Goal: Transaction & Acquisition: Book appointment/travel/reservation

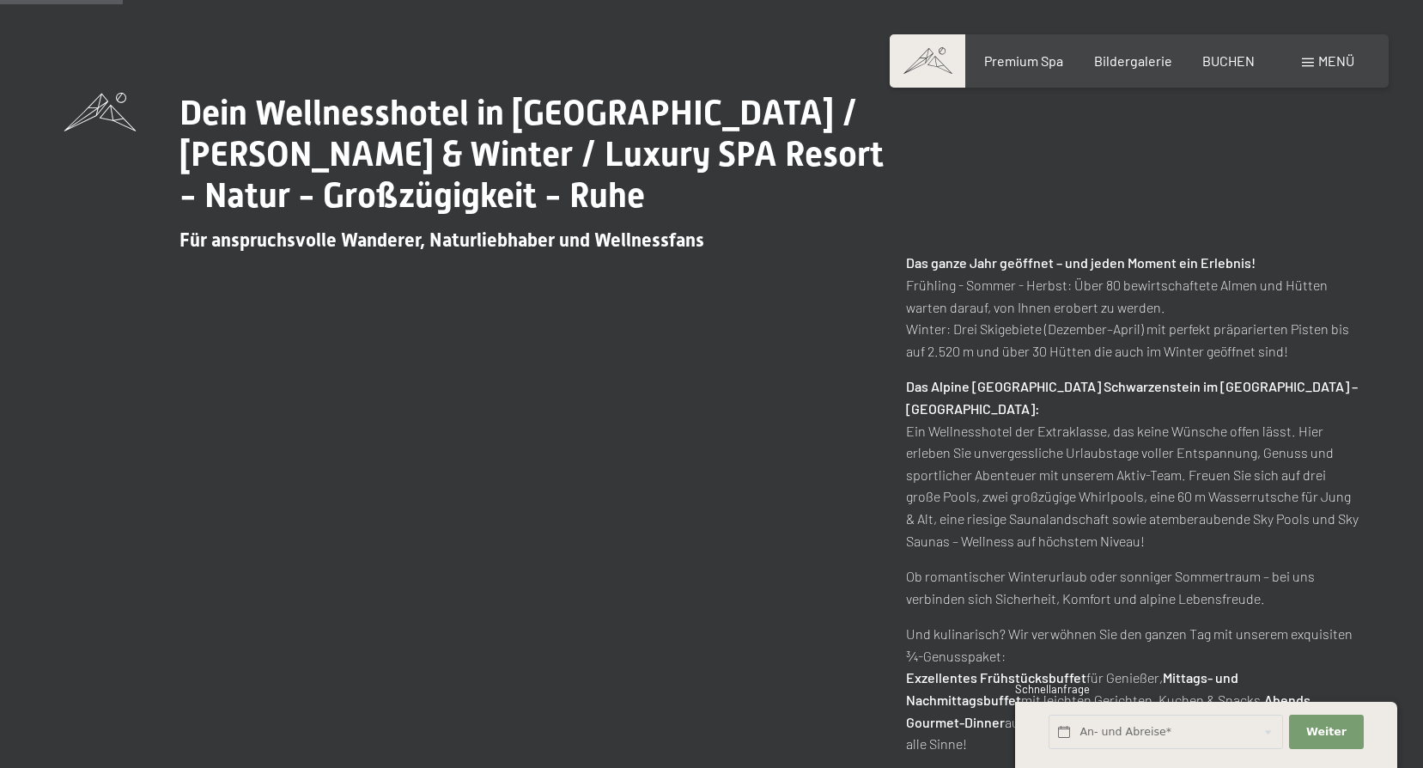
scroll to position [1116, 0]
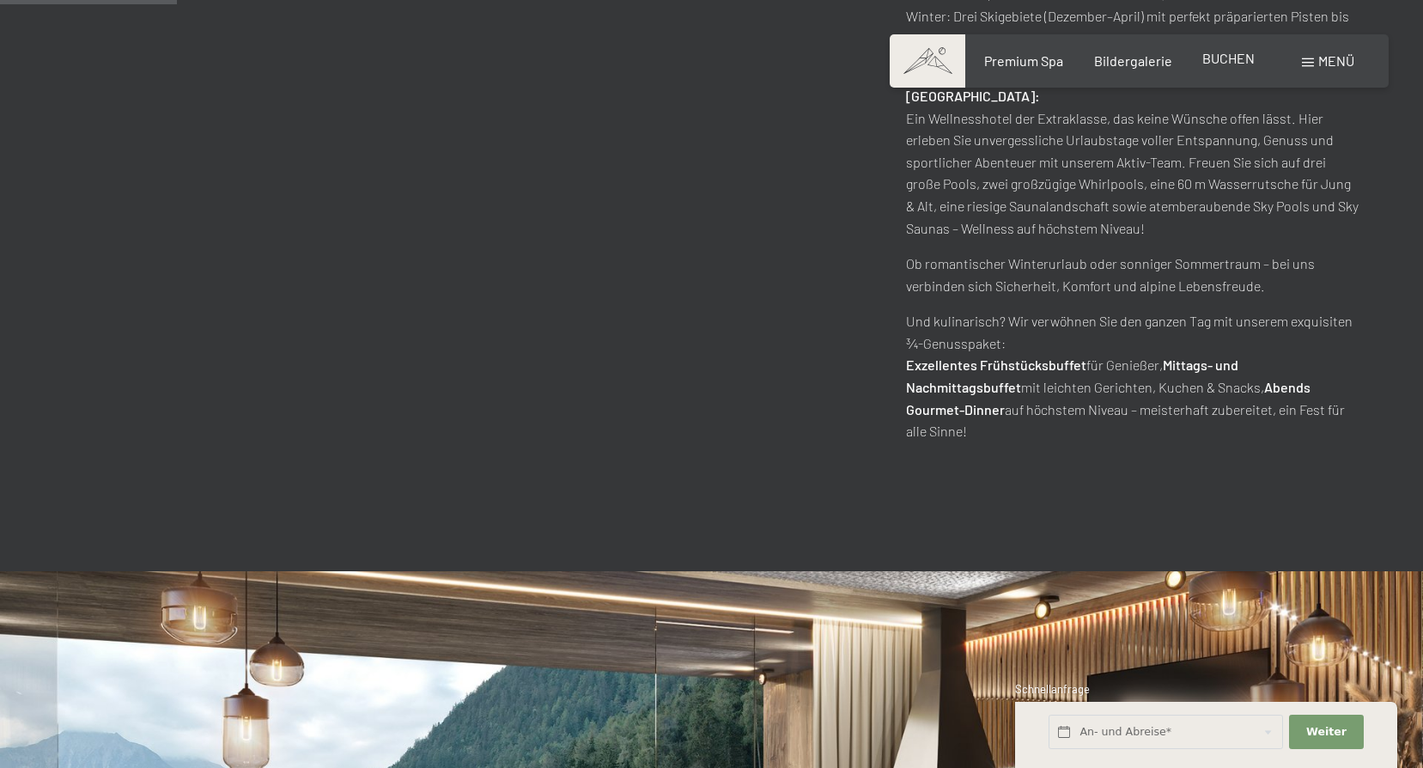
click at [1230, 63] on span "BUCHEN" at bounding box center [1228, 58] width 52 height 16
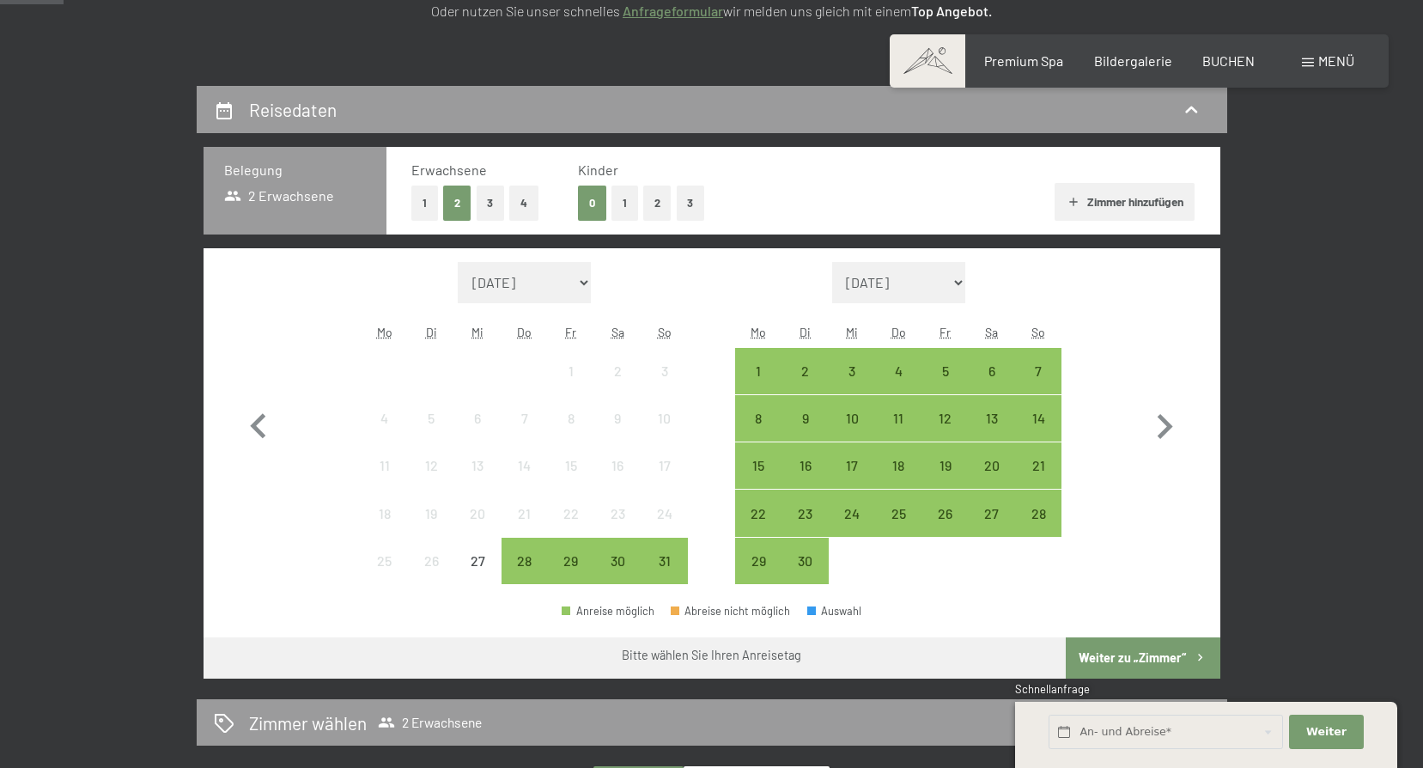
scroll to position [343, 0]
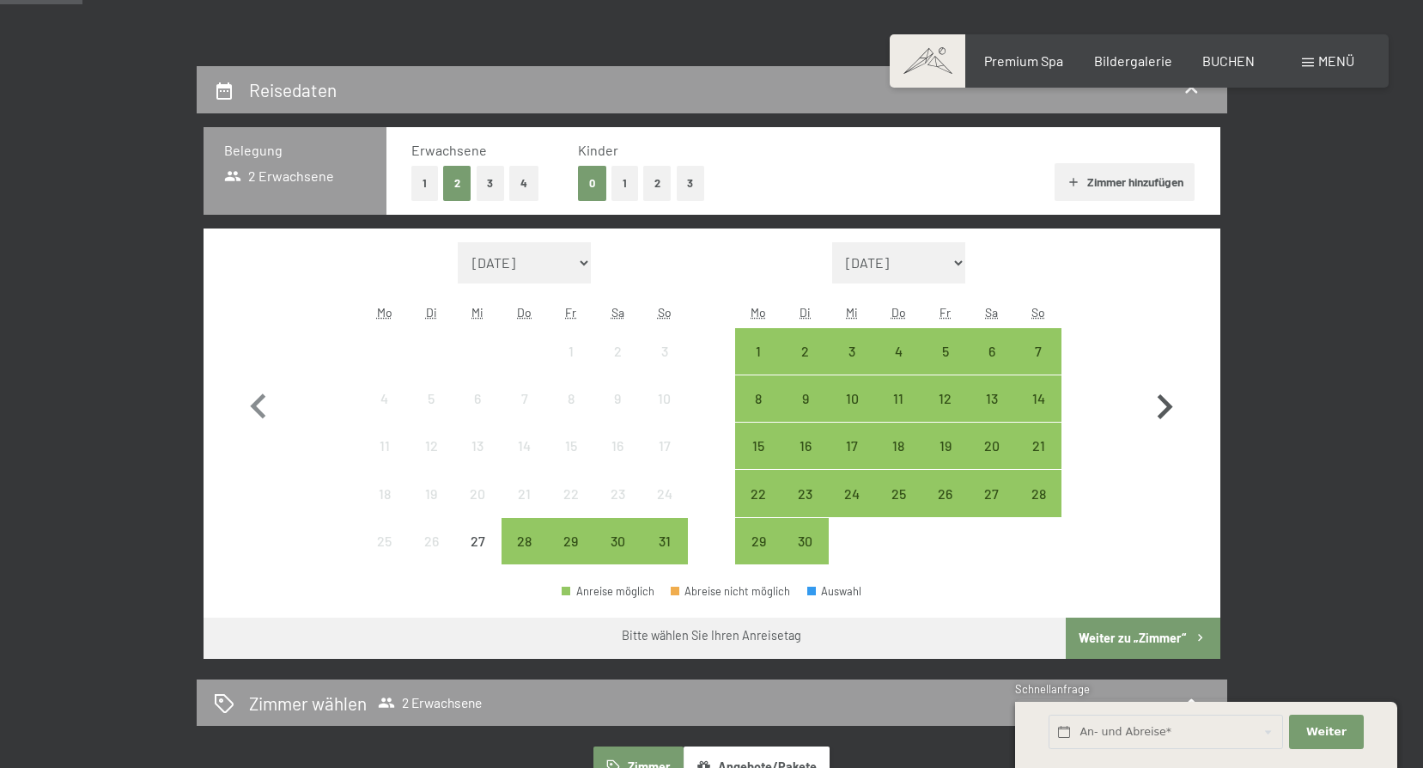
click at [1166, 404] on icon "button" at bounding box center [1164, 406] width 15 height 25
select select "2025-09-01"
select select "2025-10-01"
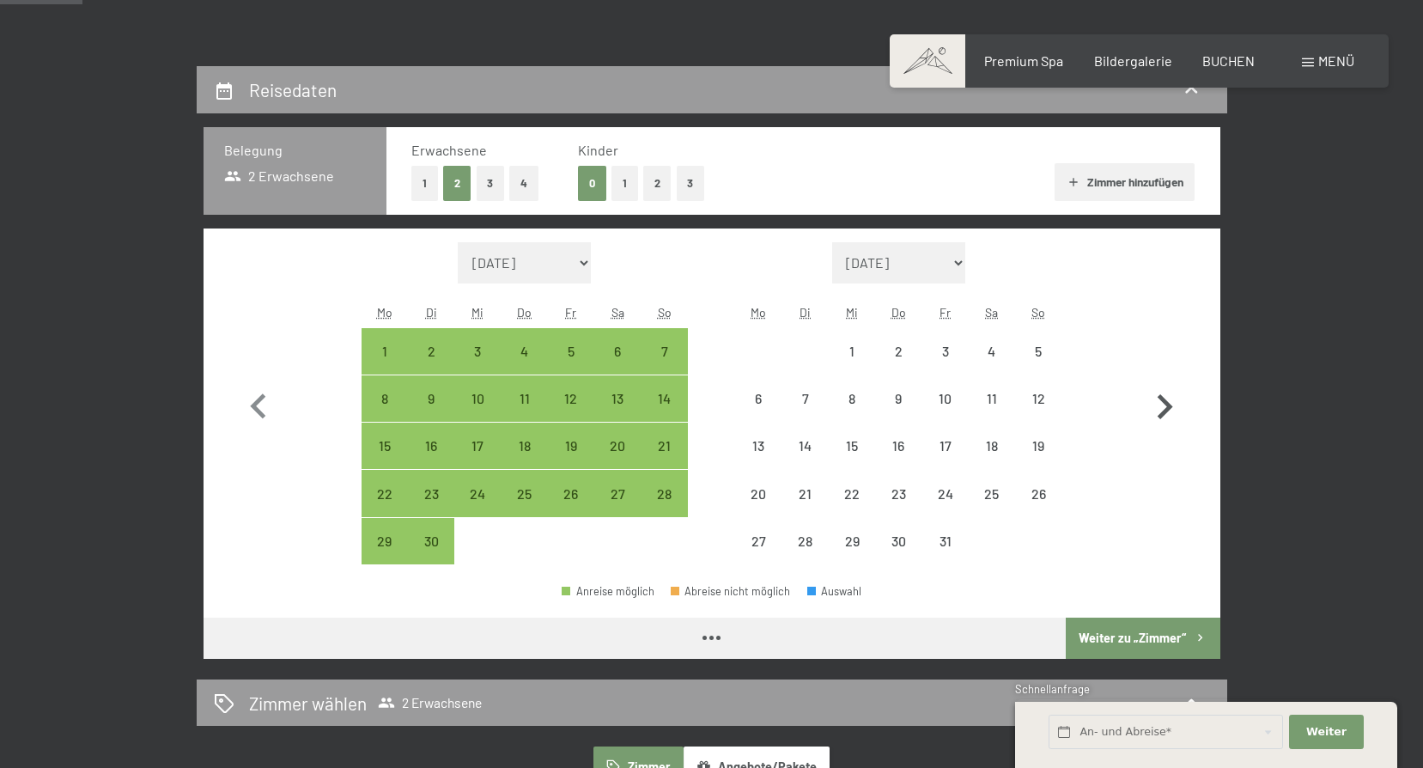
click at [1166, 404] on icon "button" at bounding box center [1164, 406] width 15 height 25
select select "2025-10-01"
select select "2025-11-01"
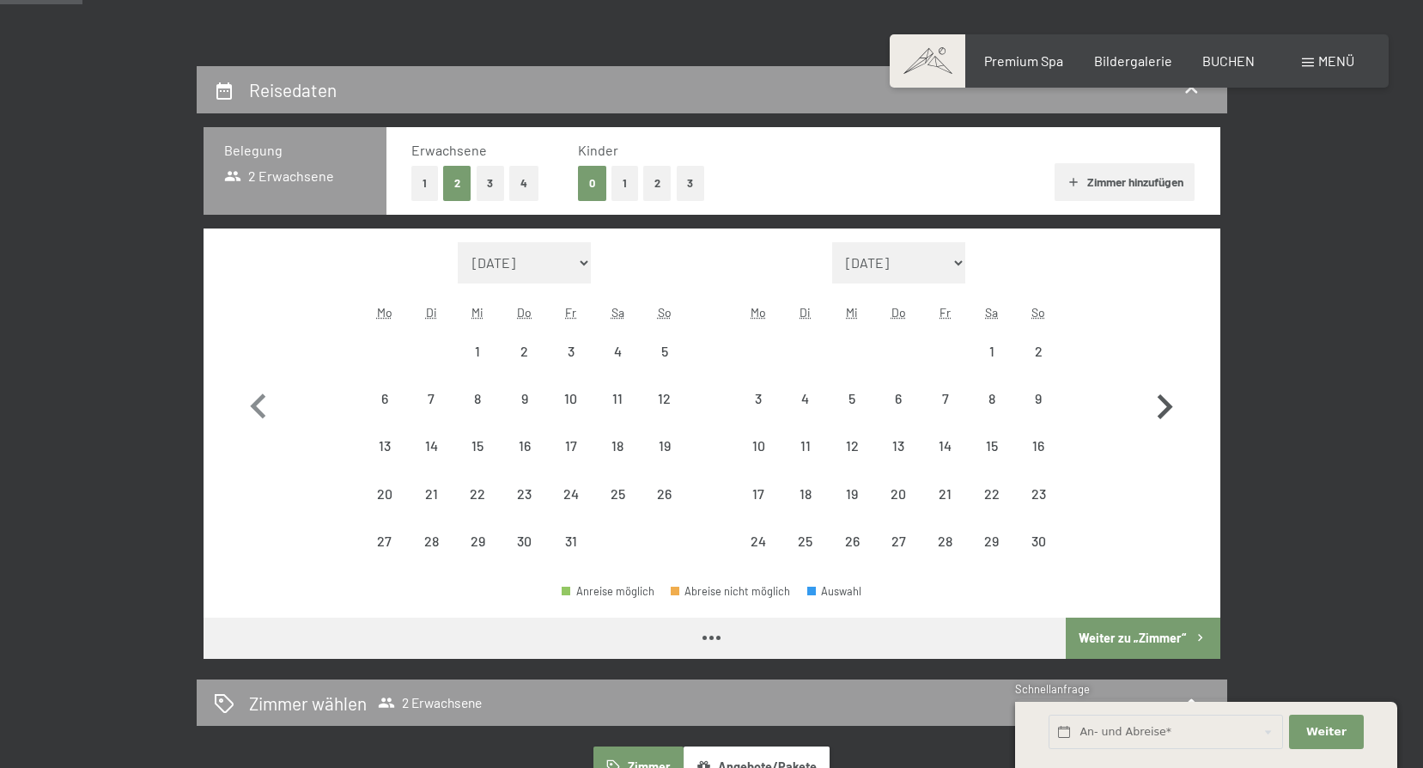
select select "2025-10-01"
select select "2025-11-01"
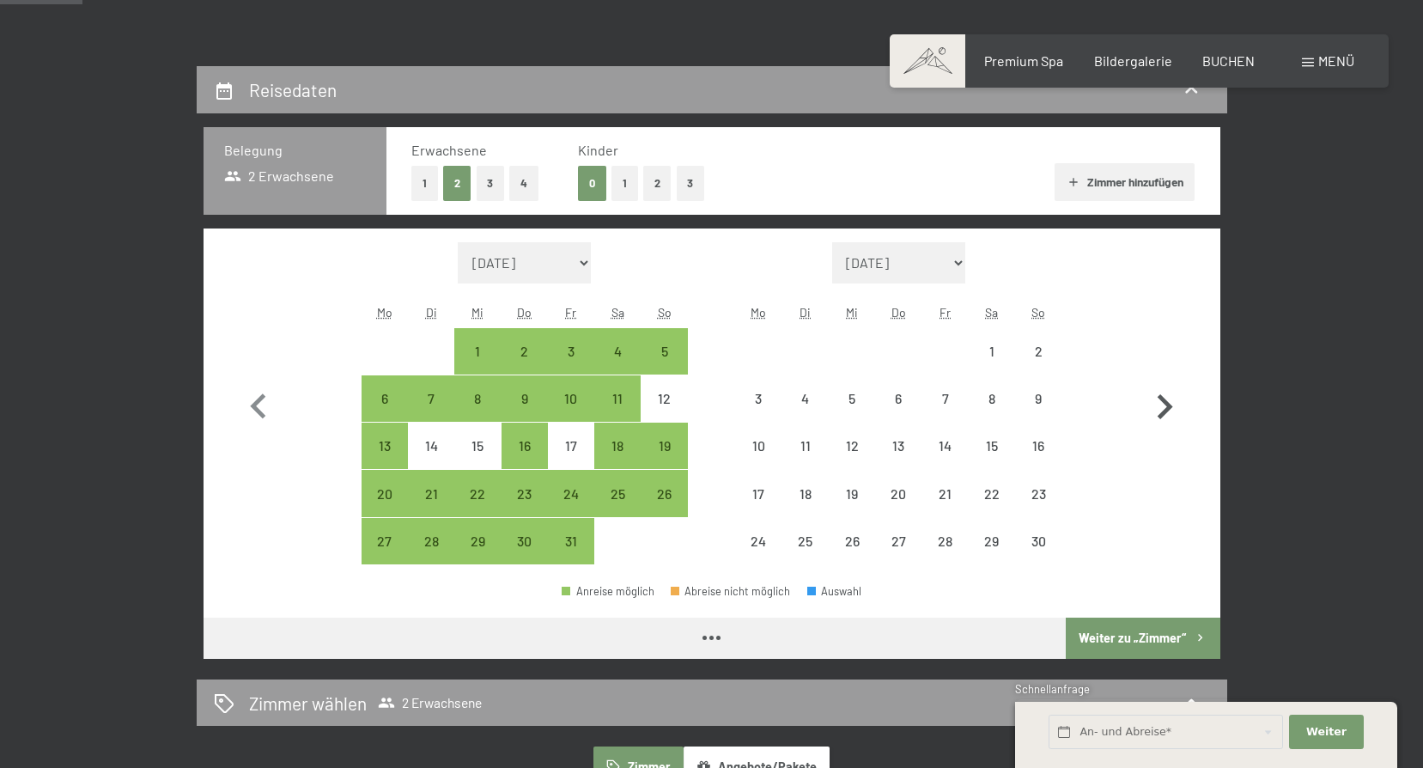
click at [1166, 404] on icon "button" at bounding box center [1164, 406] width 15 height 25
select select "2025-11-01"
select select "2025-12-01"
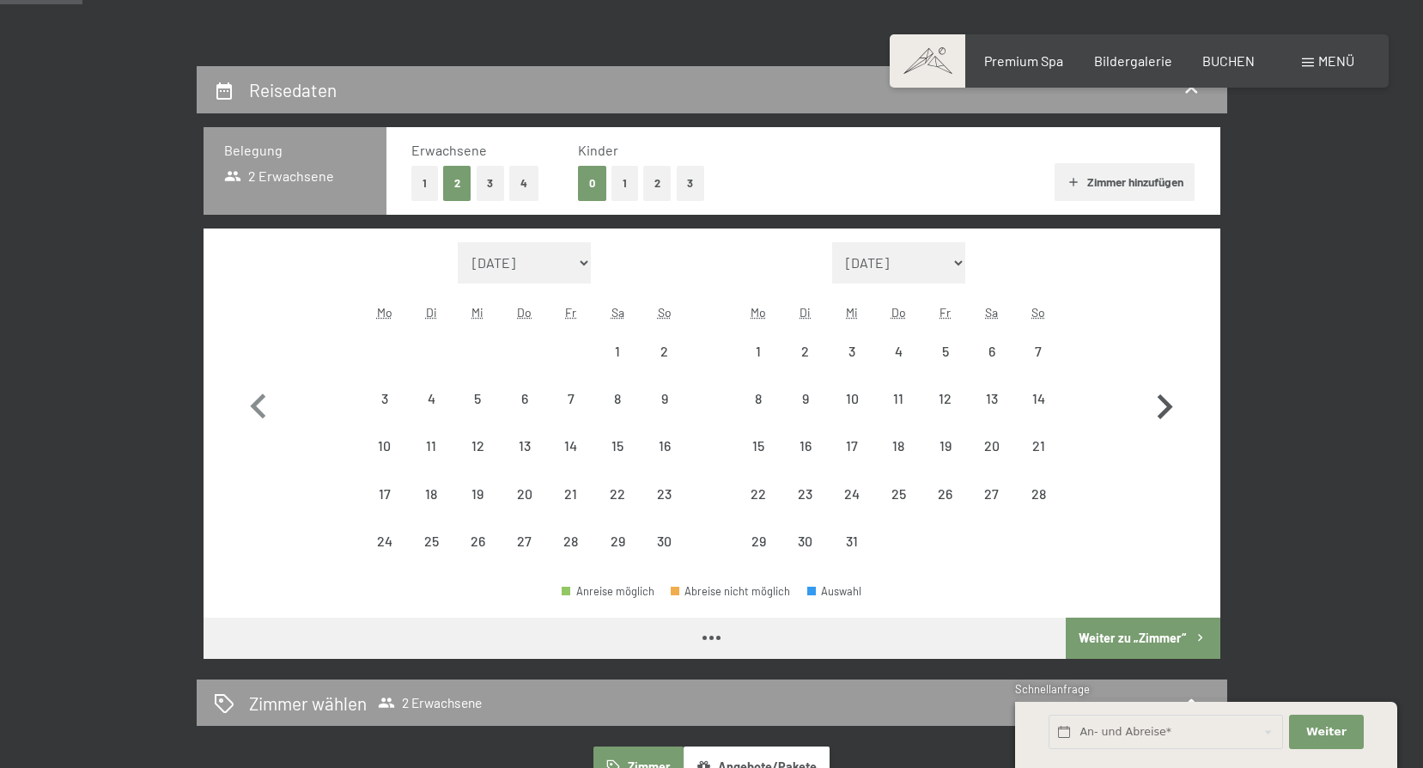
select select "2025-11-01"
select select "2025-12-01"
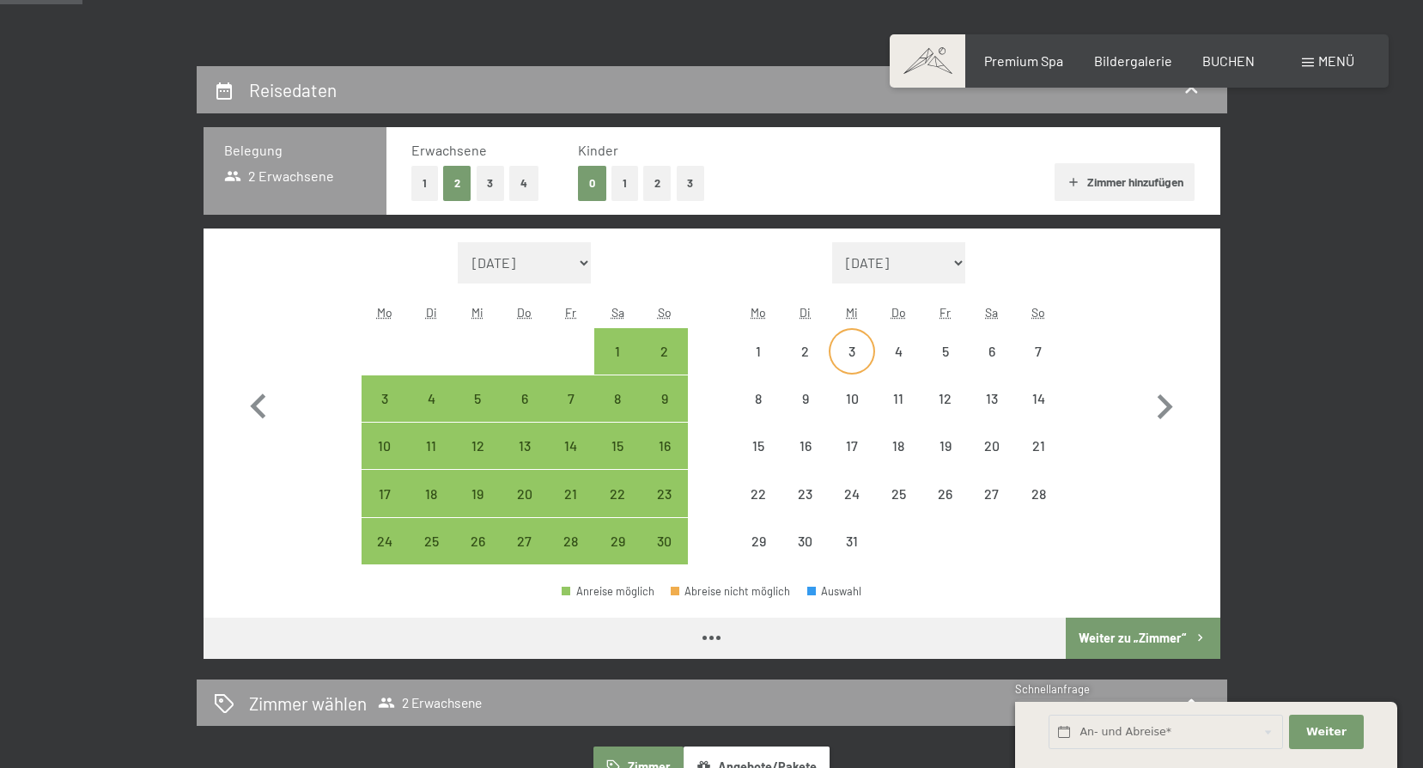
select select "2025-11-01"
select select "2025-12-01"
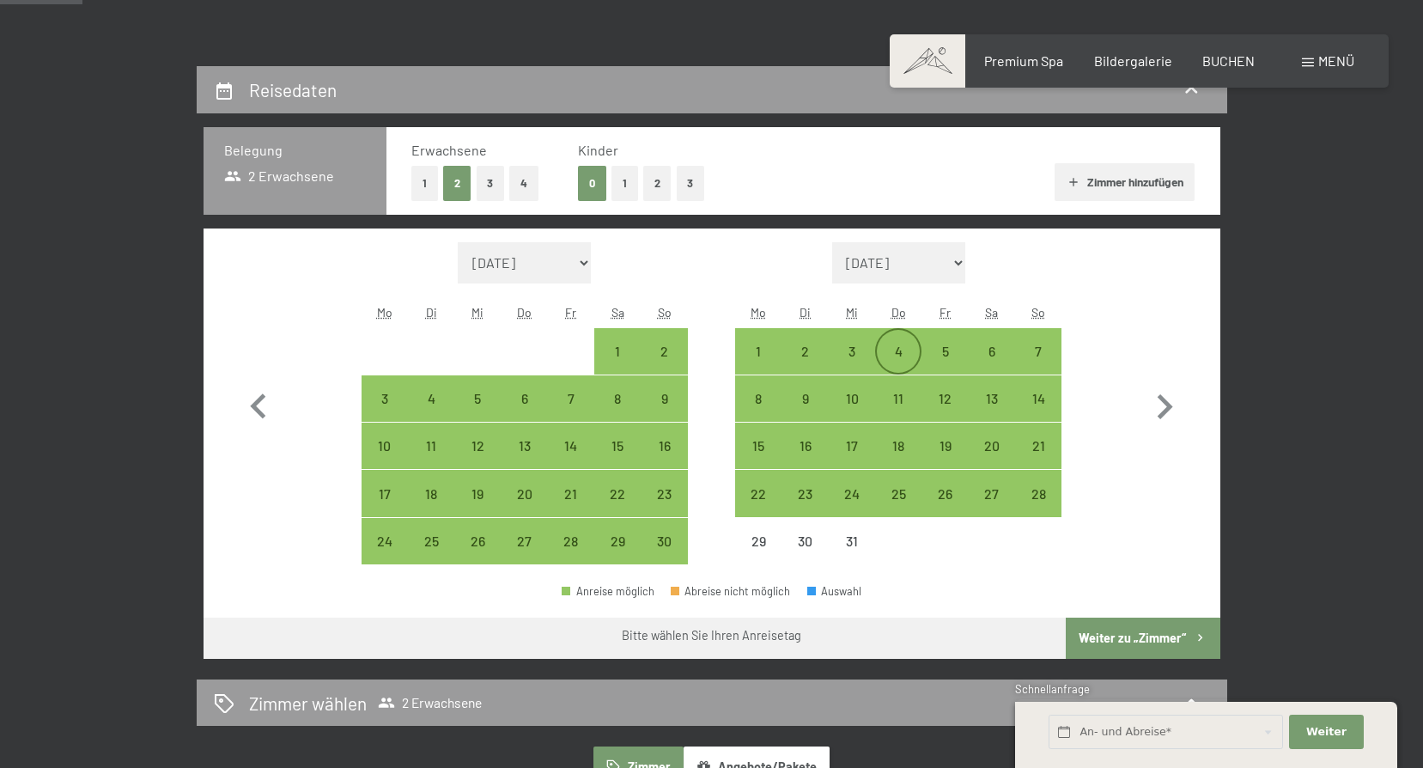
click at [888, 351] on div "4" at bounding box center [898, 365] width 43 height 43
select select "2025-11-01"
select select "2025-12-01"
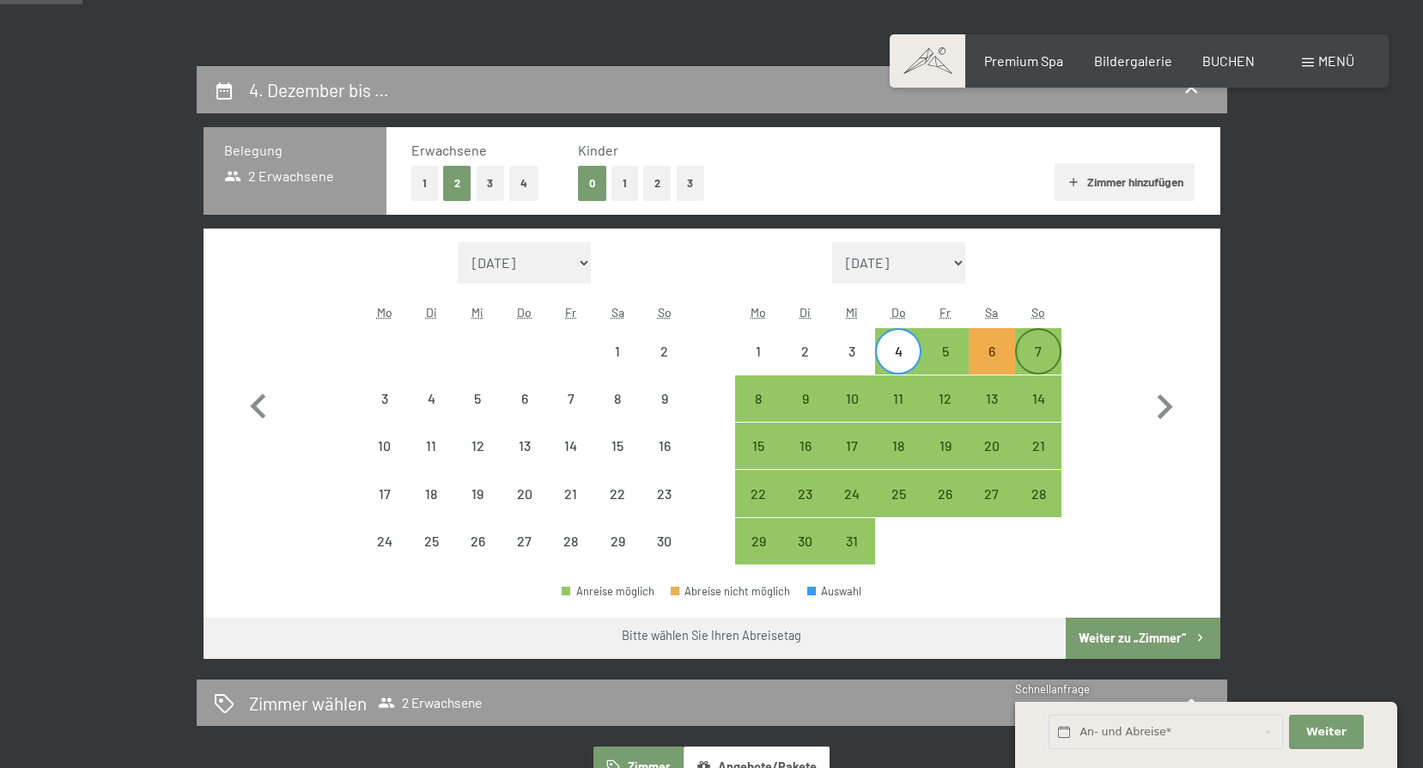
click at [1033, 357] on div "7" at bounding box center [1038, 365] width 43 height 43
select select "2025-11-01"
select select "2025-12-01"
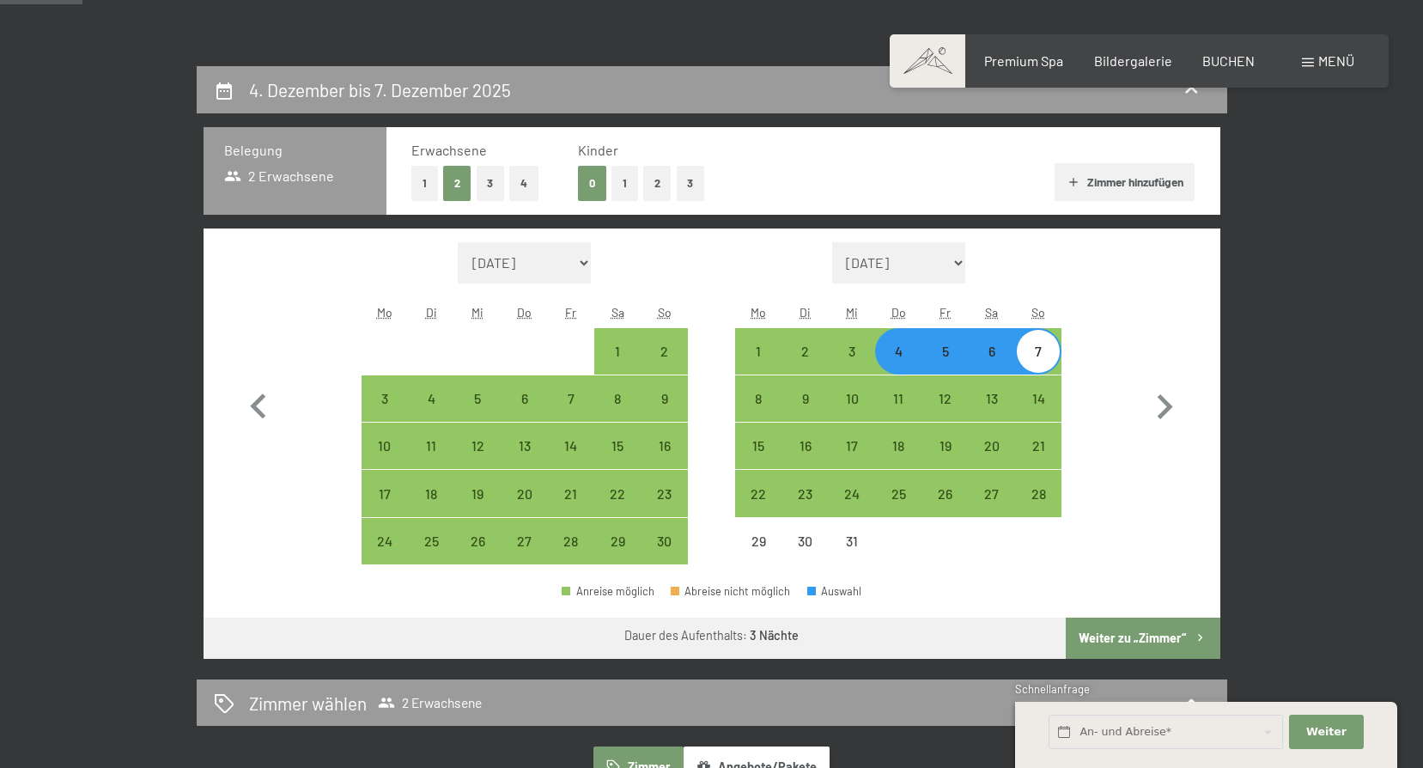
click at [1129, 625] on button "Weiter zu „Zimmer“" at bounding box center [1142, 637] width 154 height 41
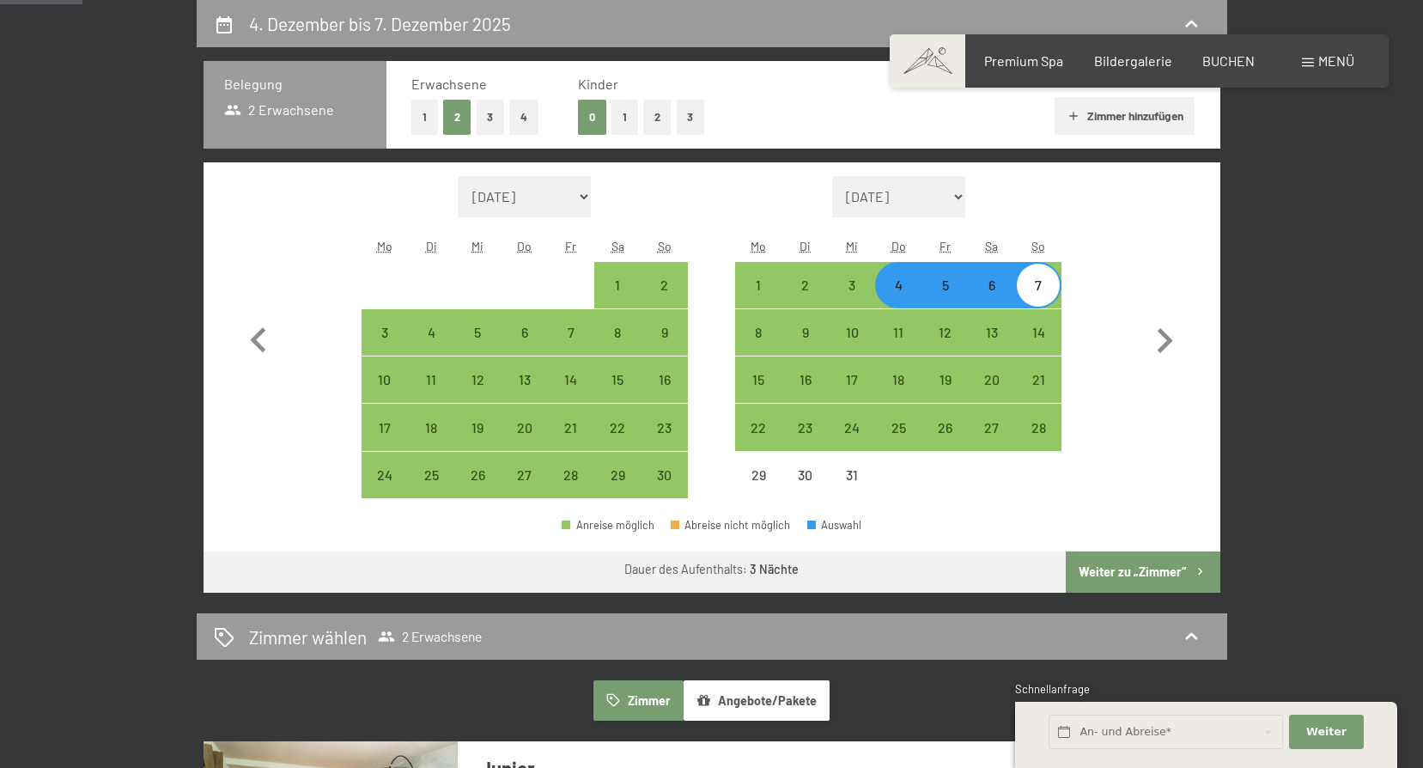
select select "2025-11-01"
select select "2025-12-01"
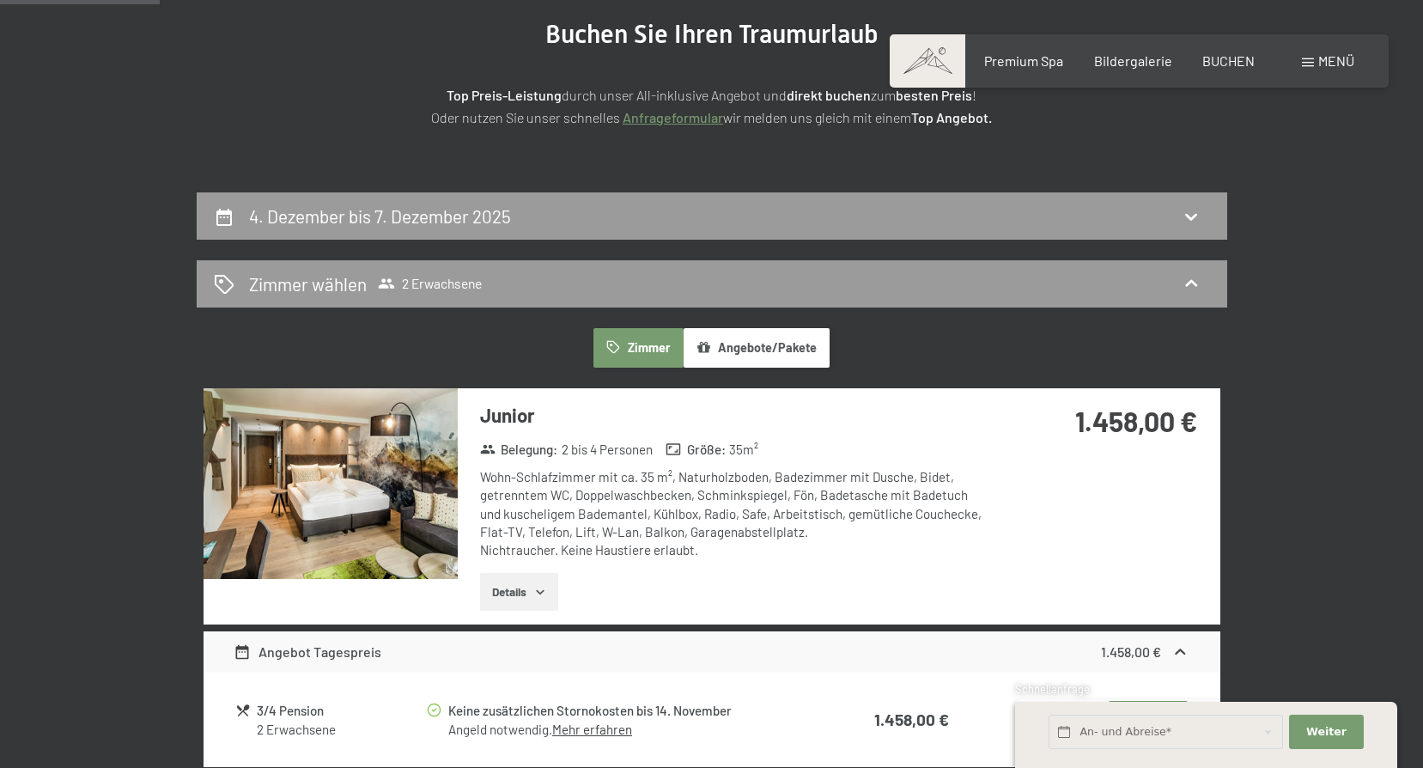
scroll to position [66, 0]
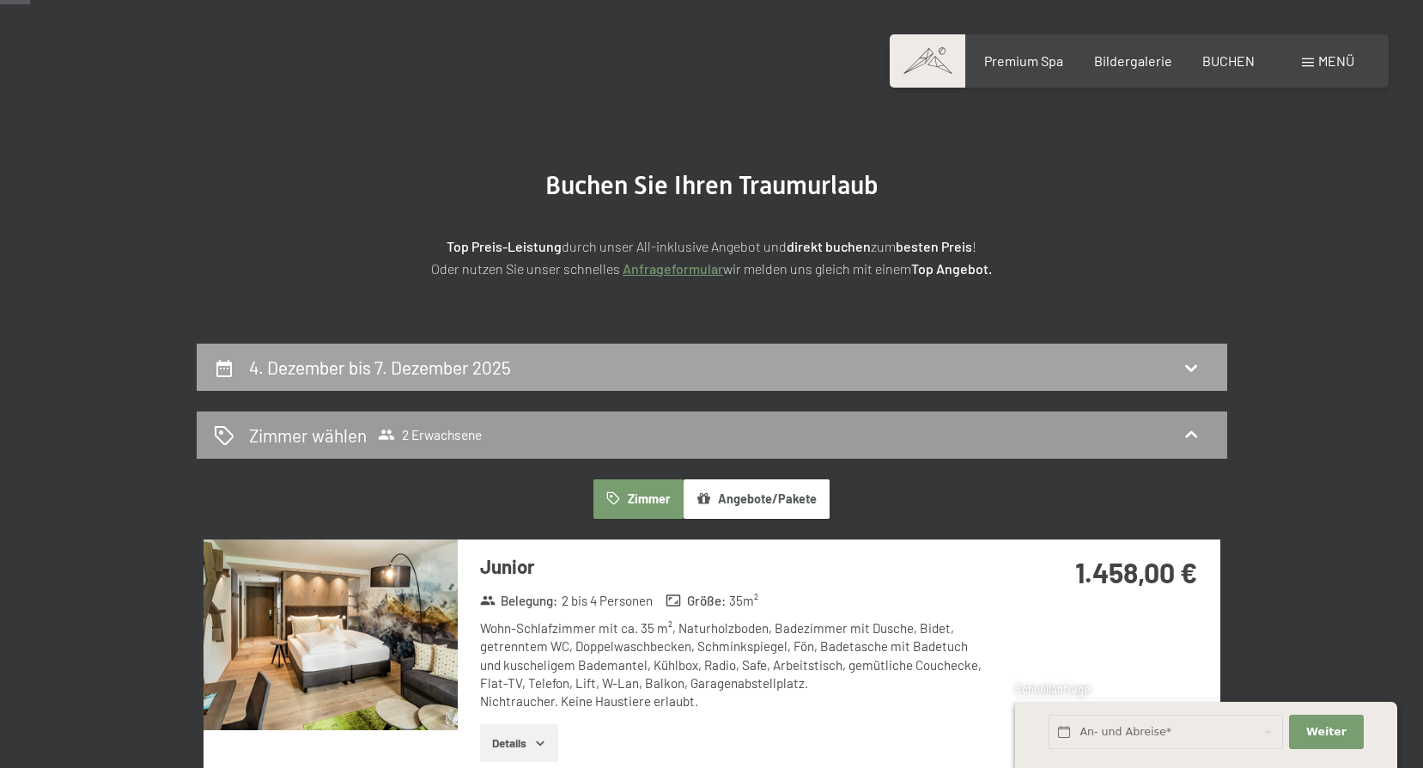
click at [468, 352] on div "4. Dezember bis 7. Dezember 2025" at bounding box center [712, 366] width 1030 height 47
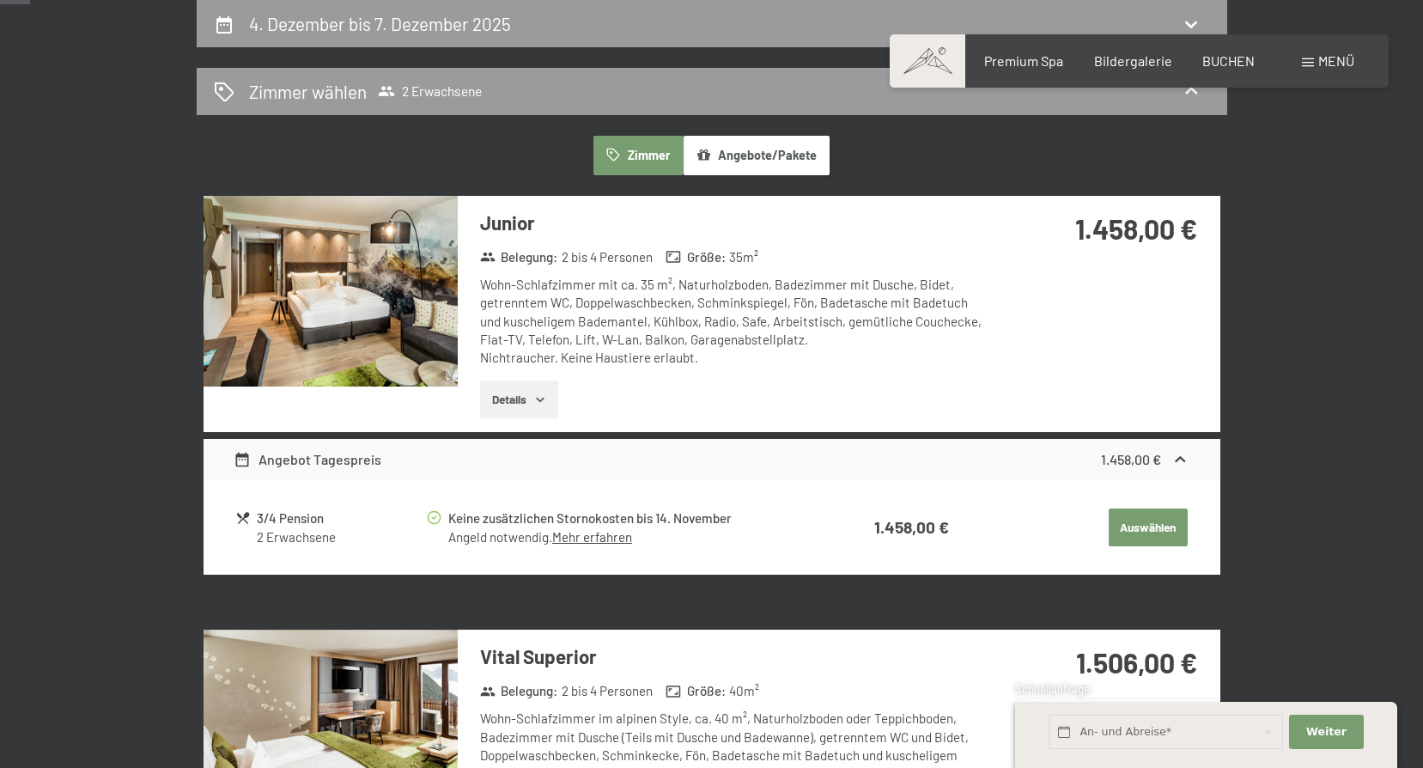
select select "2025-11-01"
select select "2025-12-01"
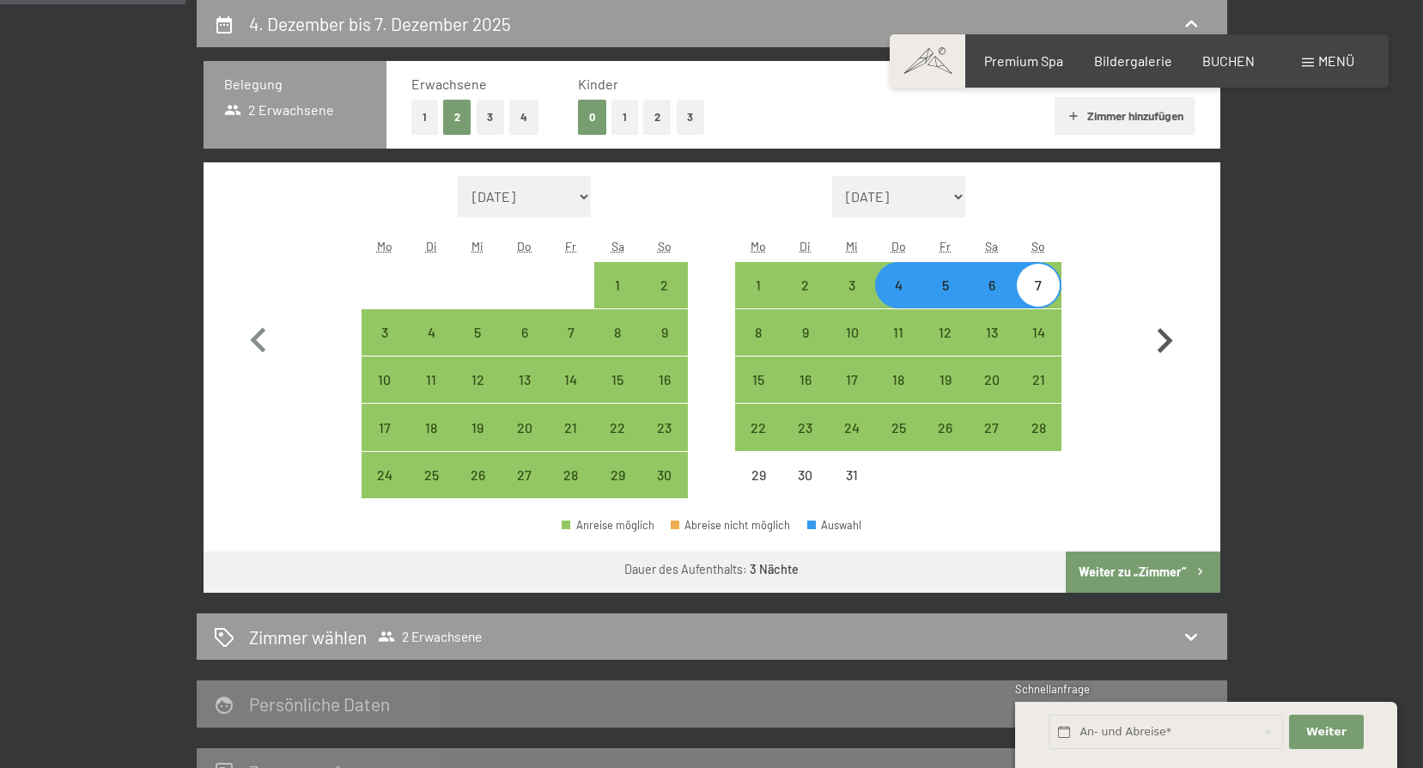
click at [1162, 333] on icon "button" at bounding box center [1164, 340] width 15 height 25
select select "2025-12-01"
select select "2026-01-01"
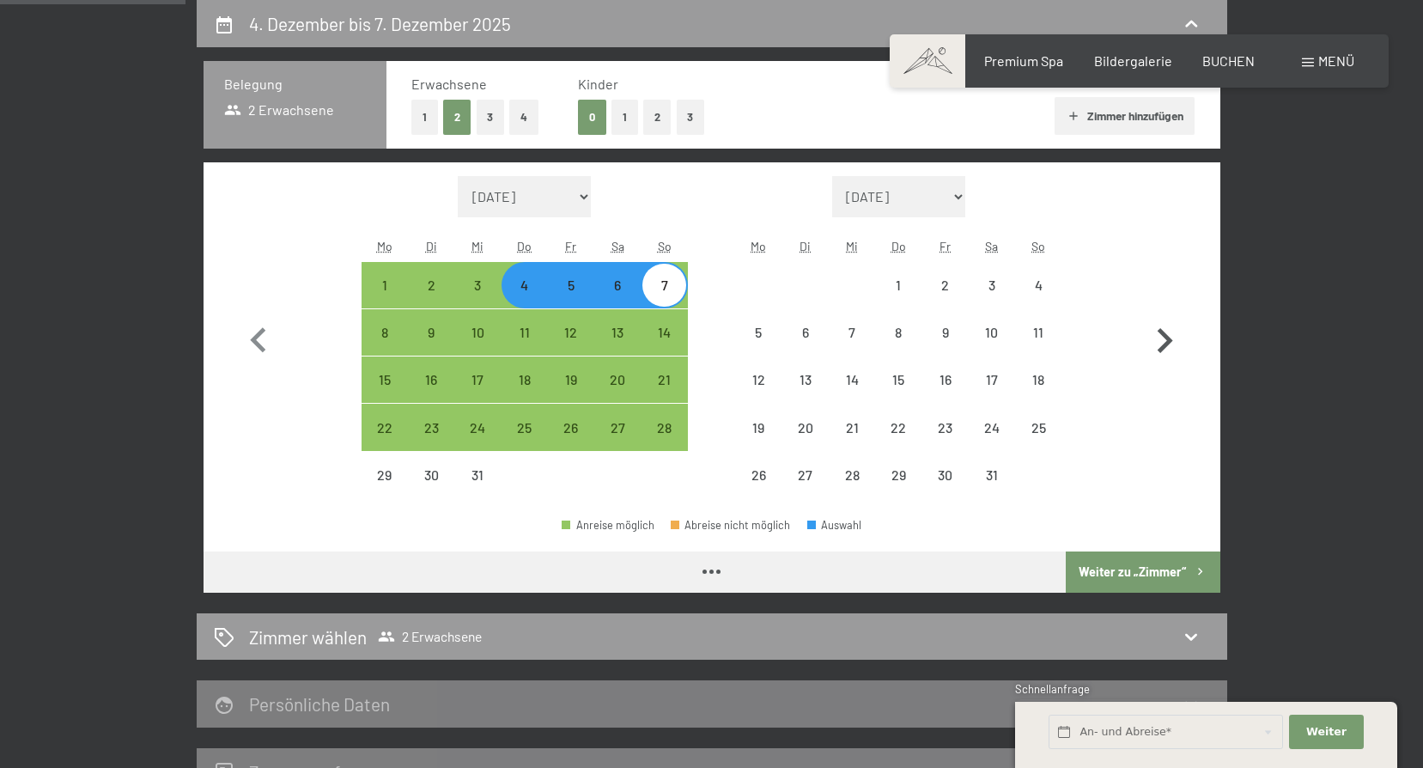
select select "2025-12-01"
select select "2026-01-01"
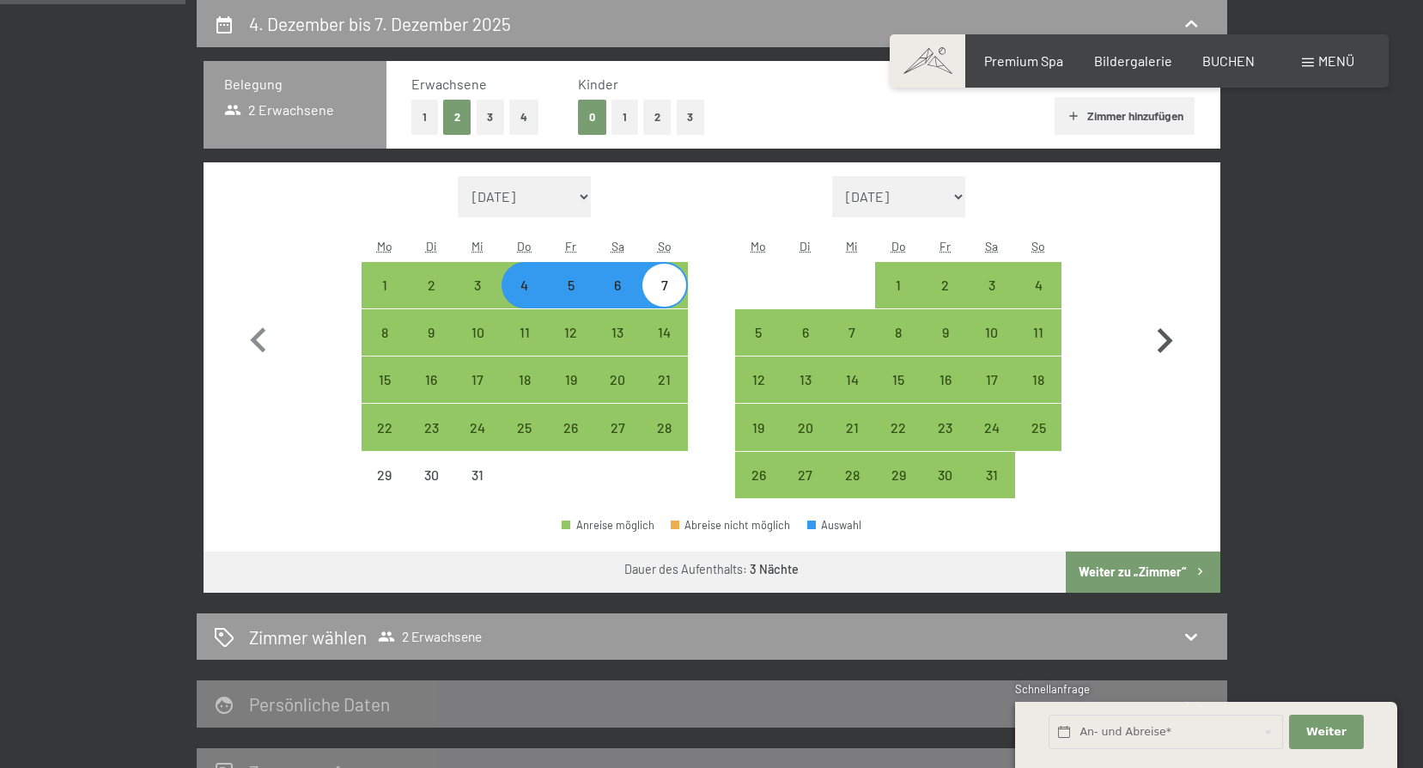
click at [1162, 333] on icon "button" at bounding box center [1164, 340] width 15 height 25
select select "2026-01-01"
select select "2026-02-01"
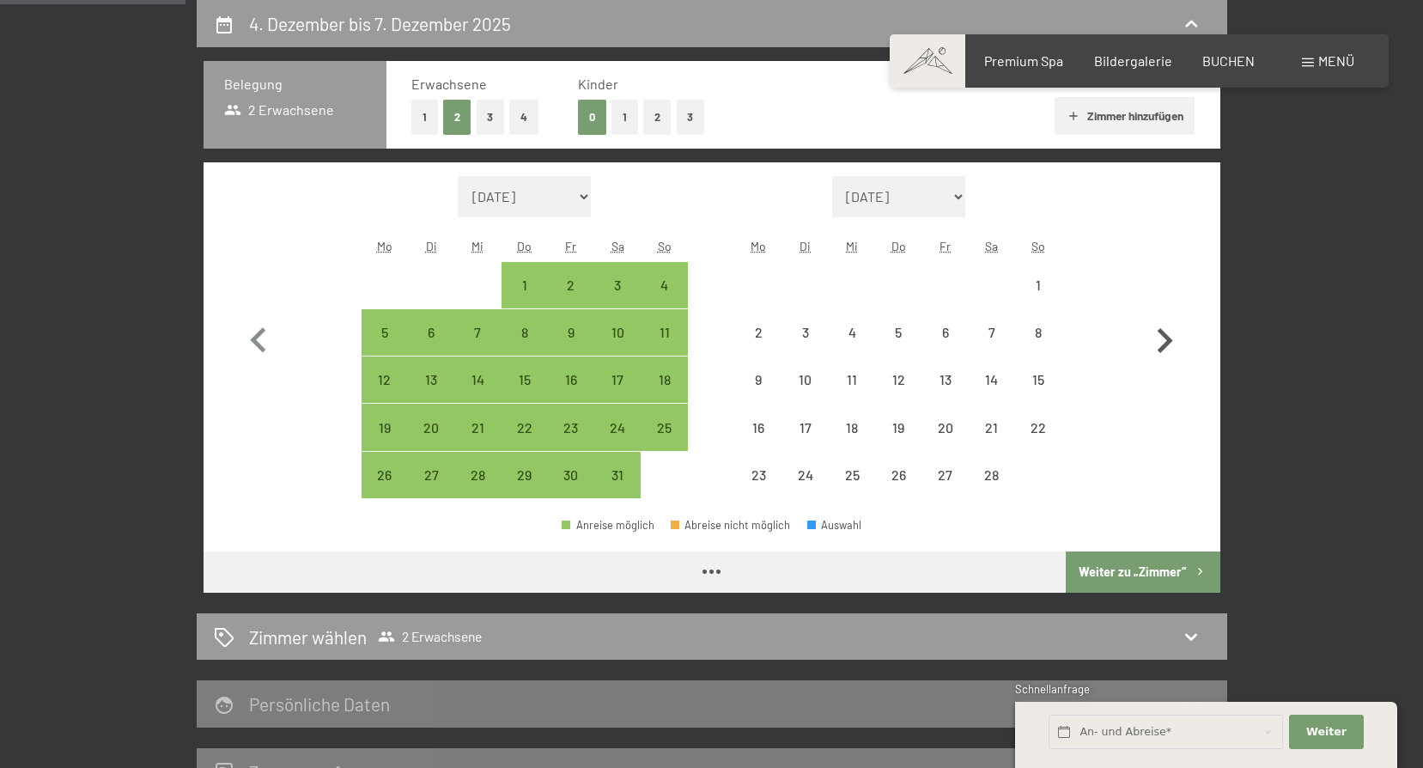
click at [1162, 333] on icon "button" at bounding box center [1164, 340] width 15 height 25
select select "2026-02-01"
select select "2026-03-01"
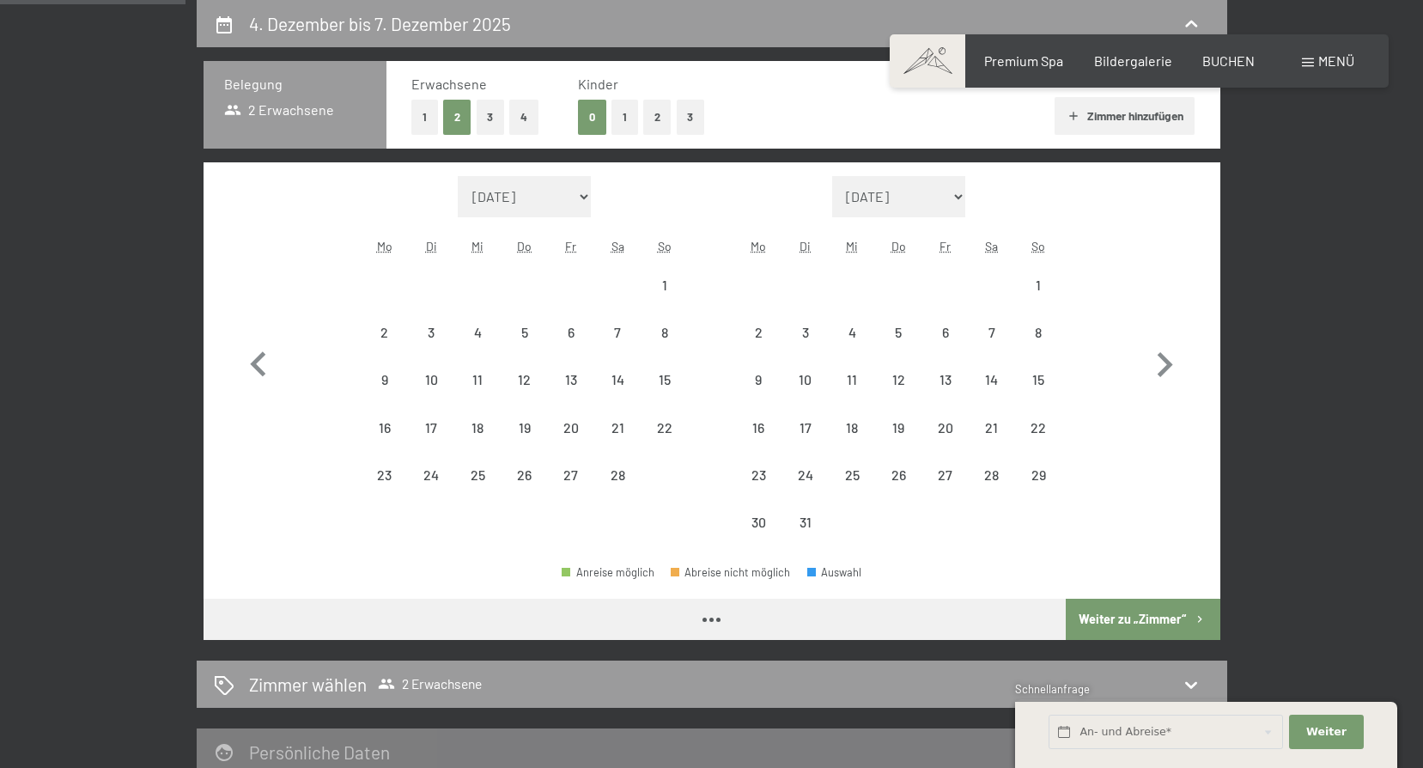
select select "2026-02-01"
select select "2026-03-01"
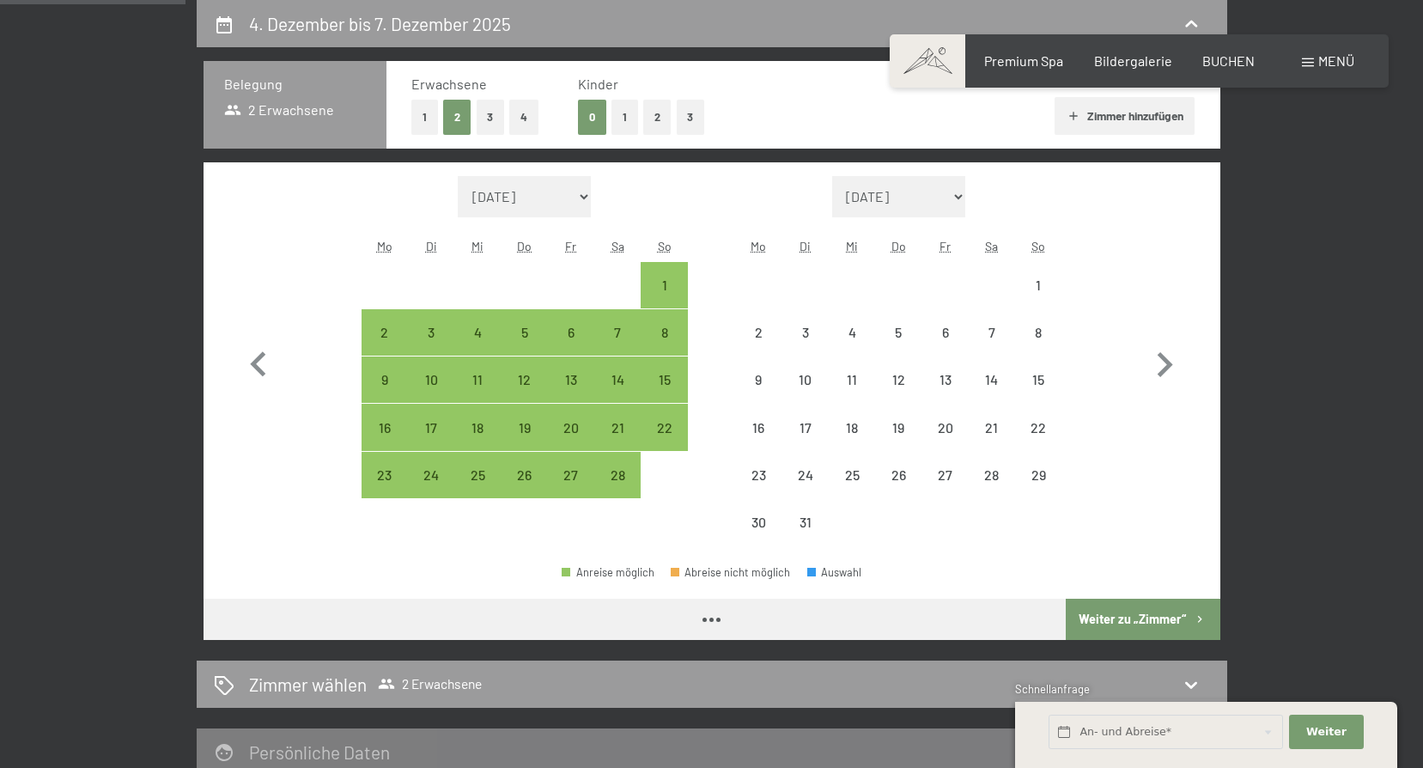
select select "2026-02-01"
select select "2026-03-01"
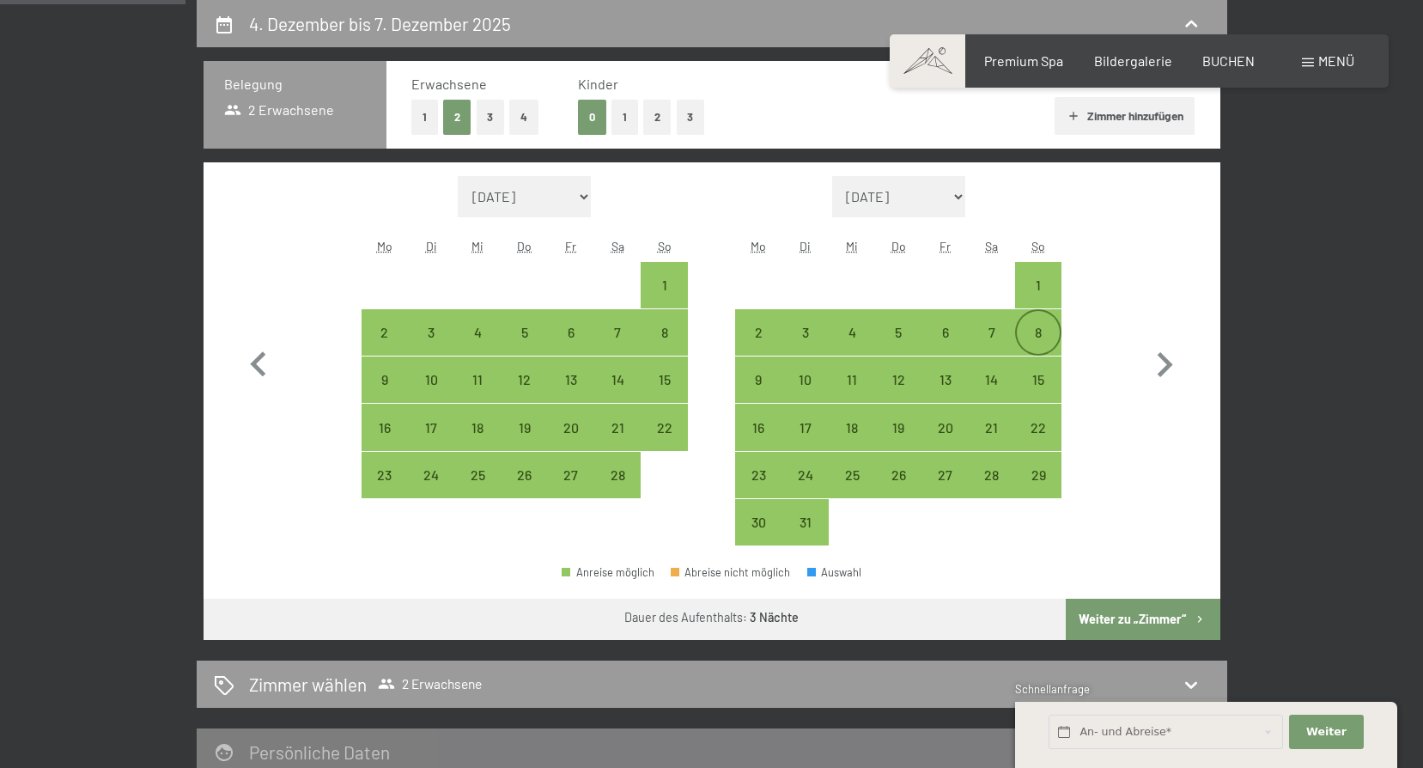
click at [1023, 331] on div "8" at bounding box center [1038, 346] width 43 height 43
select select "2026-02-01"
select select "2026-03-01"
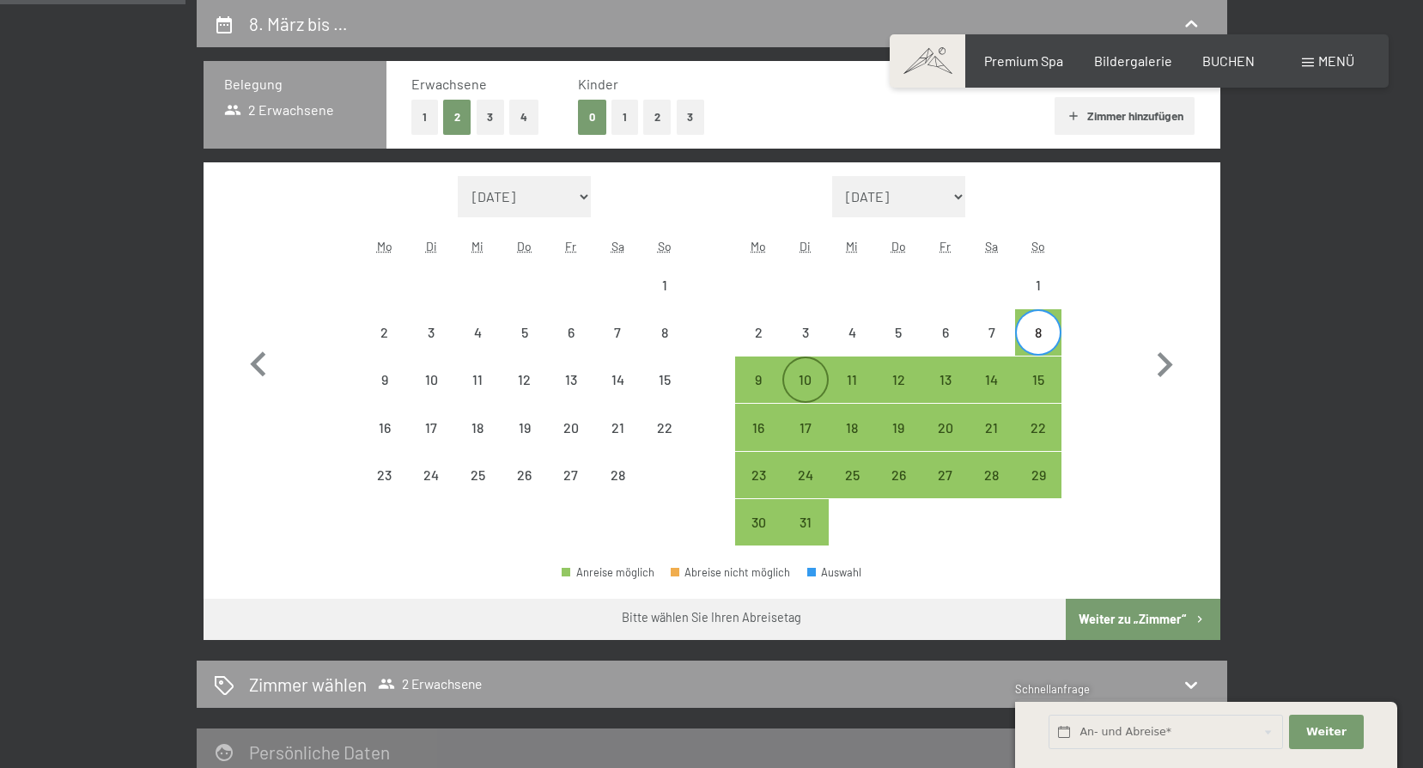
click at [804, 380] on div "10" at bounding box center [805, 394] width 43 height 43
select select "2026-02-01"
select select "2026-03-01"
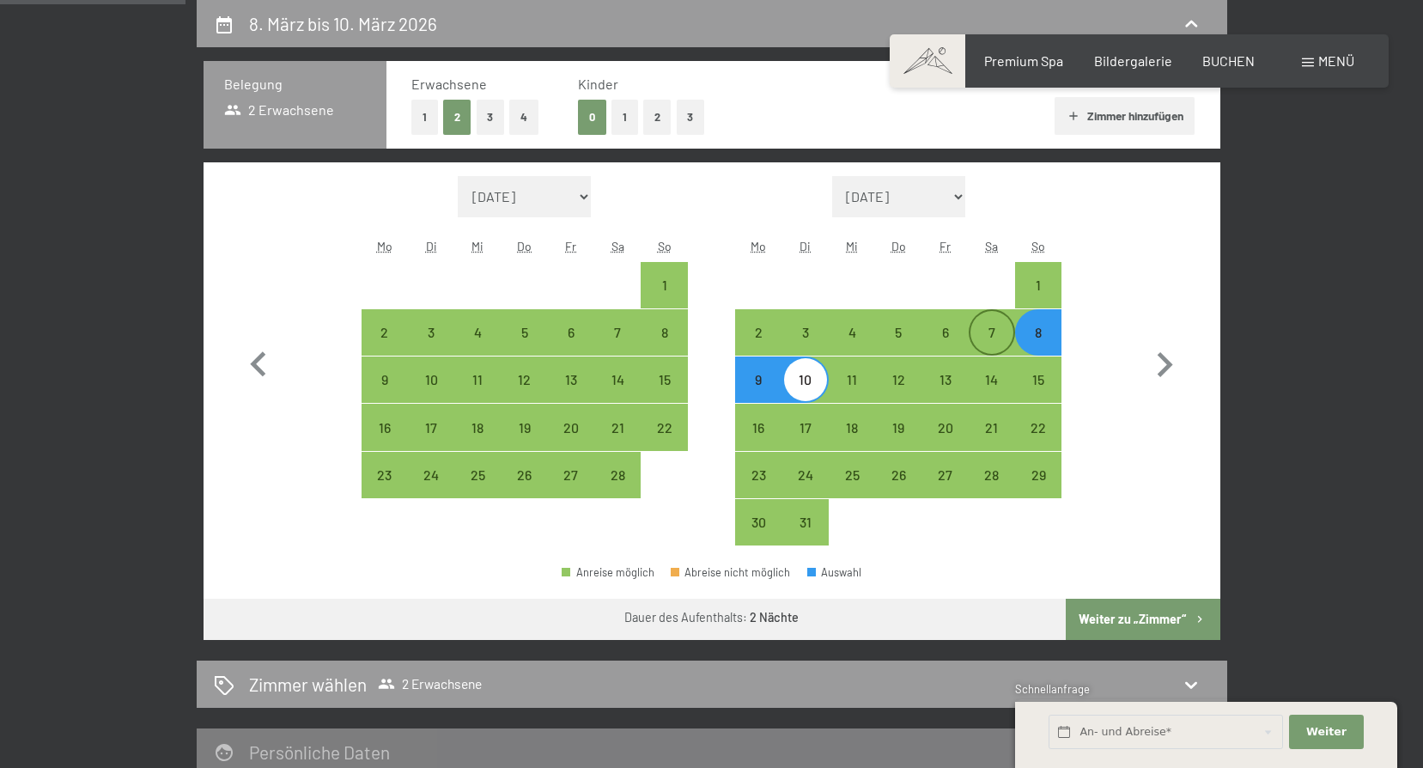
click at [996, 340] on div "7" at bounding box center [991, 346] width 43 height 43
select select "2026-02-01"
select select "2026-03-01"
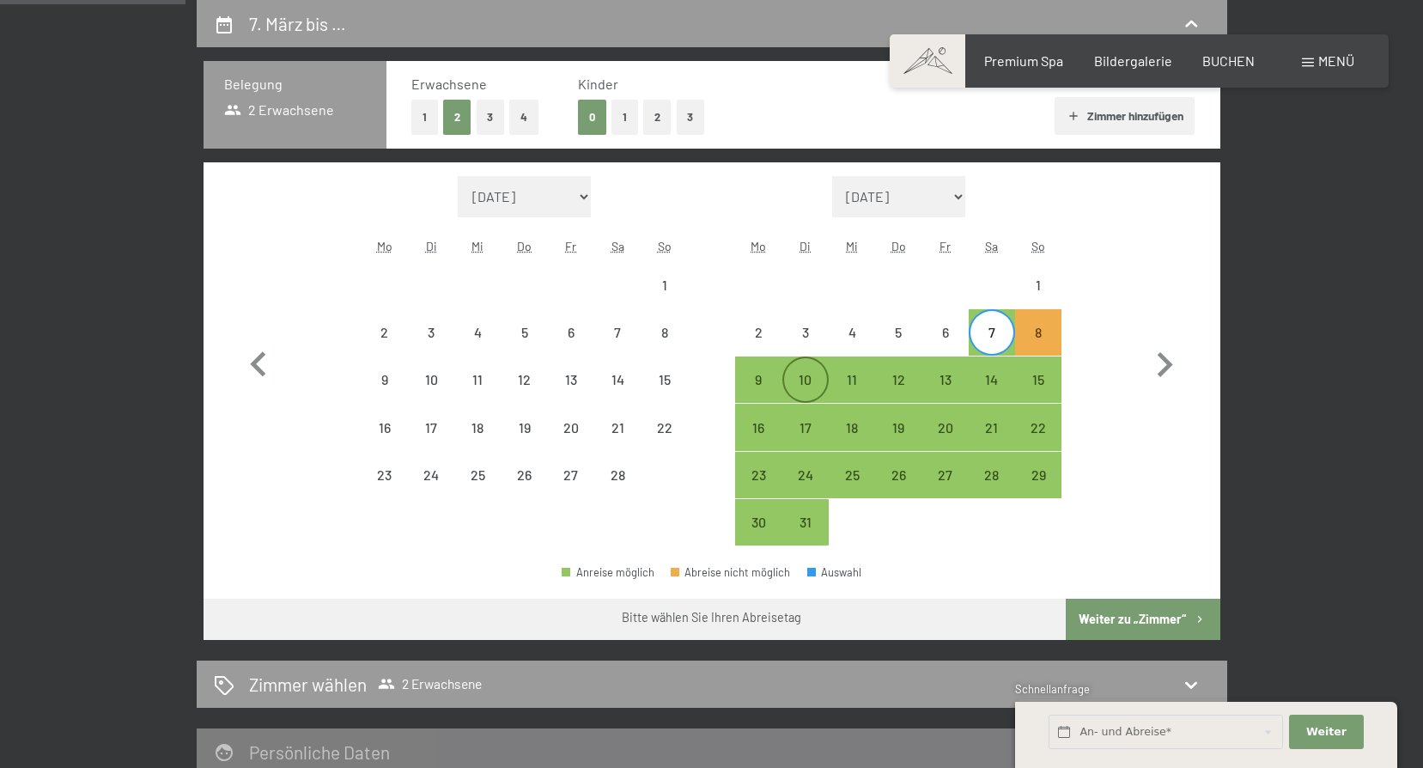
click at [797, 386] on div "10" at bounding box center [805, 394] width 43 height 43
select select "2026-02-01"
select select "2026-03-01"
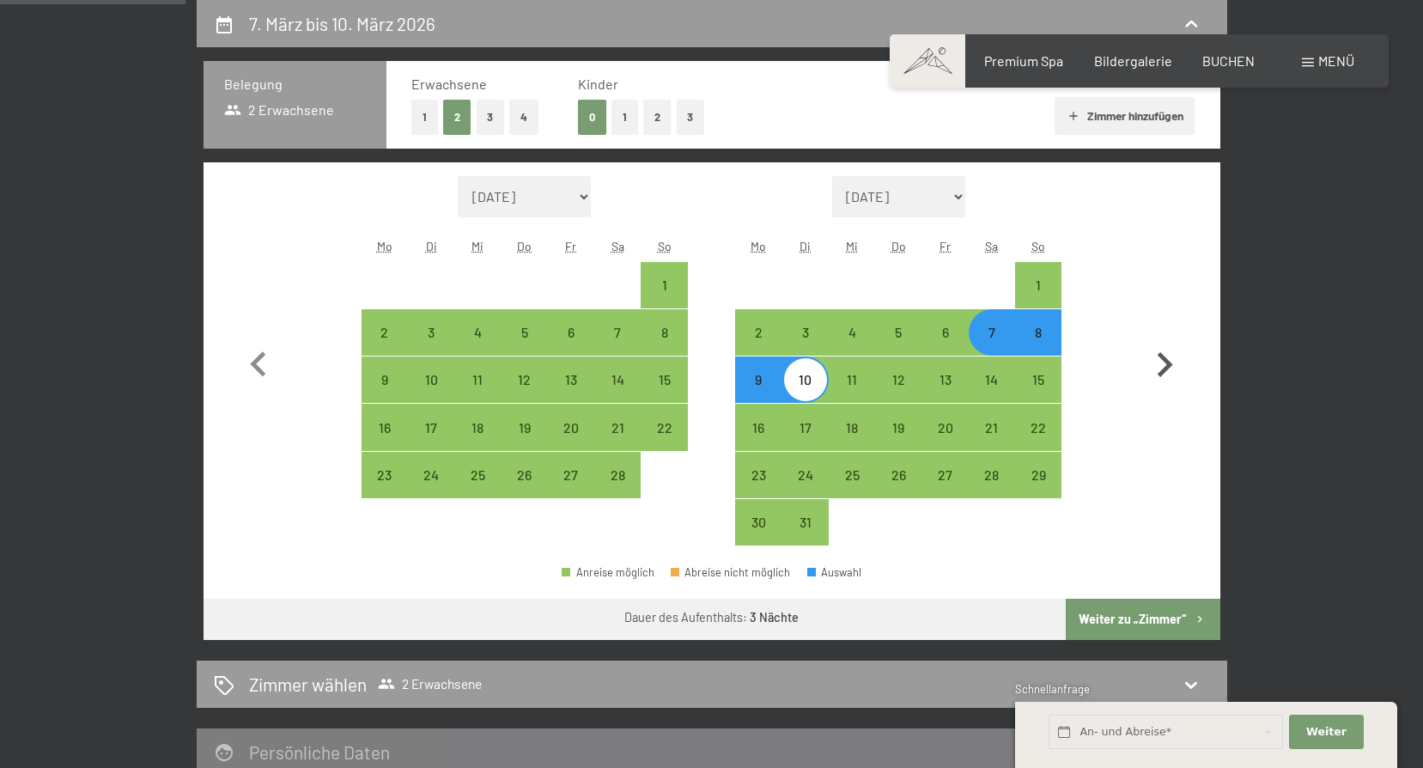
click at [1179, 373] on icon "button" at bounding box center [1164, 365] width 50 height 50
select select "2026-03-01"
select select "2026-04-01"
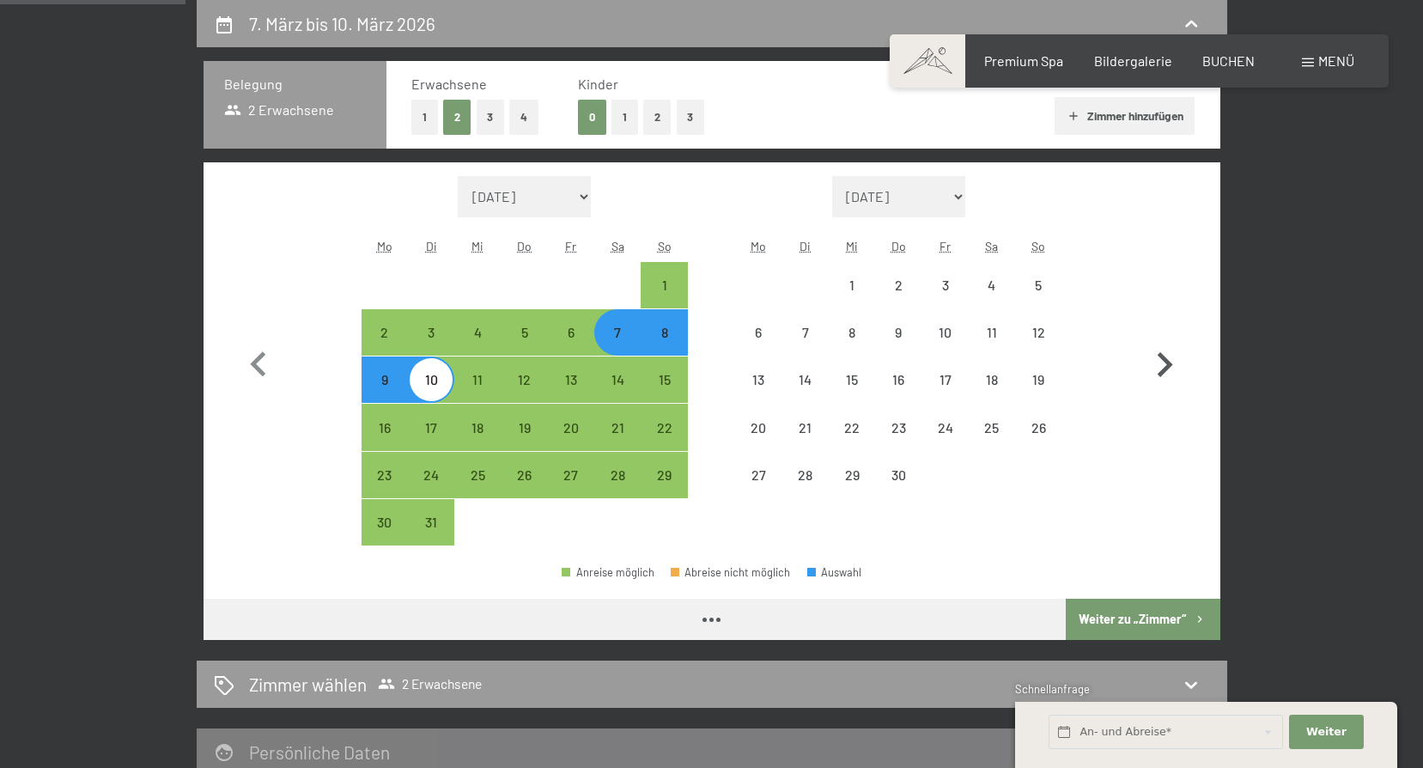
select select "2026-03-01"
select select "2026-04-01"
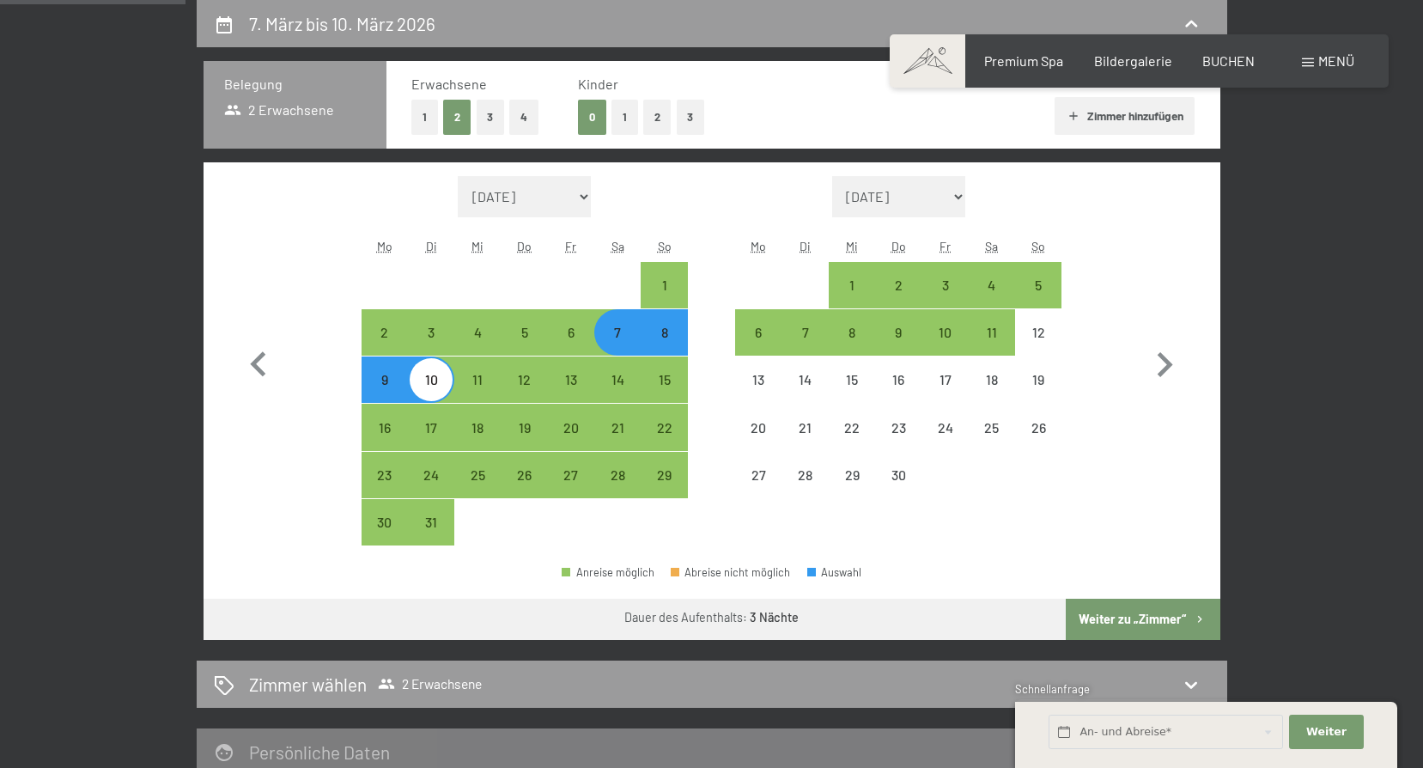
click at [1107, 626] on button "Weiter zu „Zimmer“" at bounding box center [1142, 618] width 154 height 41
select select "2026-03-01"
select select "2026-04-01"
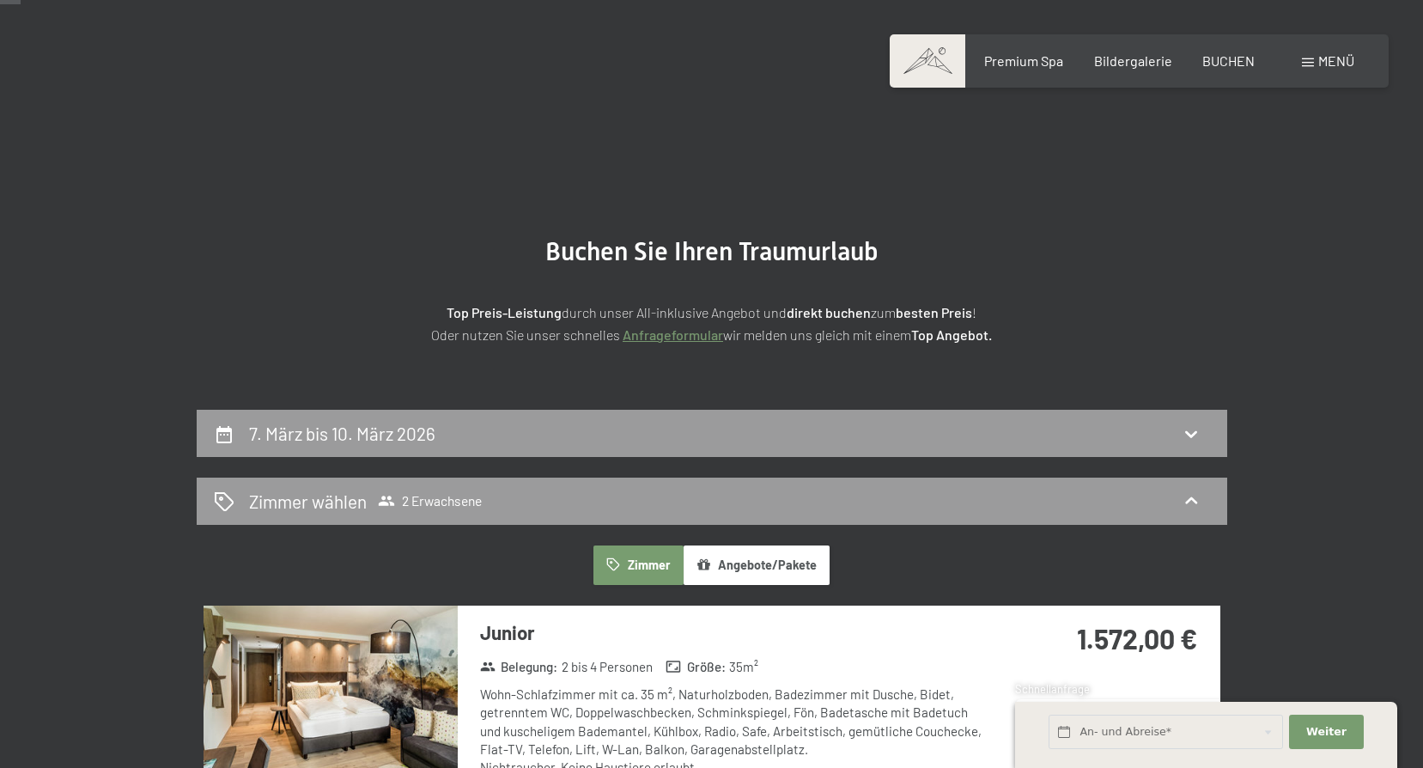
scroll to position [258, 0]
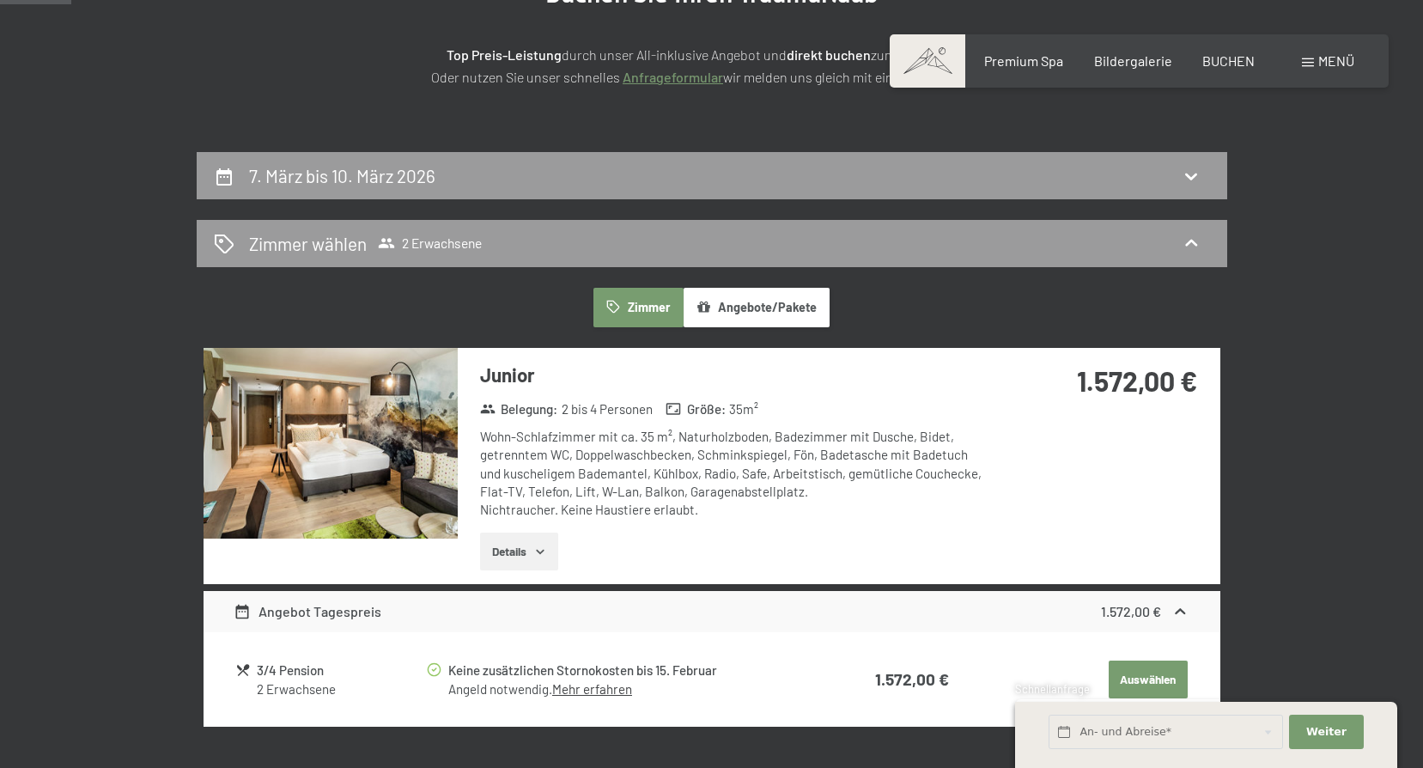
click at [1003, 499] on div "Junior Belegung : 2 bis 4 Personen Größe : 35 m² Wohn-Schlafzimmer mit ca. 35 m…" at bounding box center [711, 466] width 1017 height 236
click at [513, 561] on button "Details" at bounding box center [519, 551] width 78 height 38
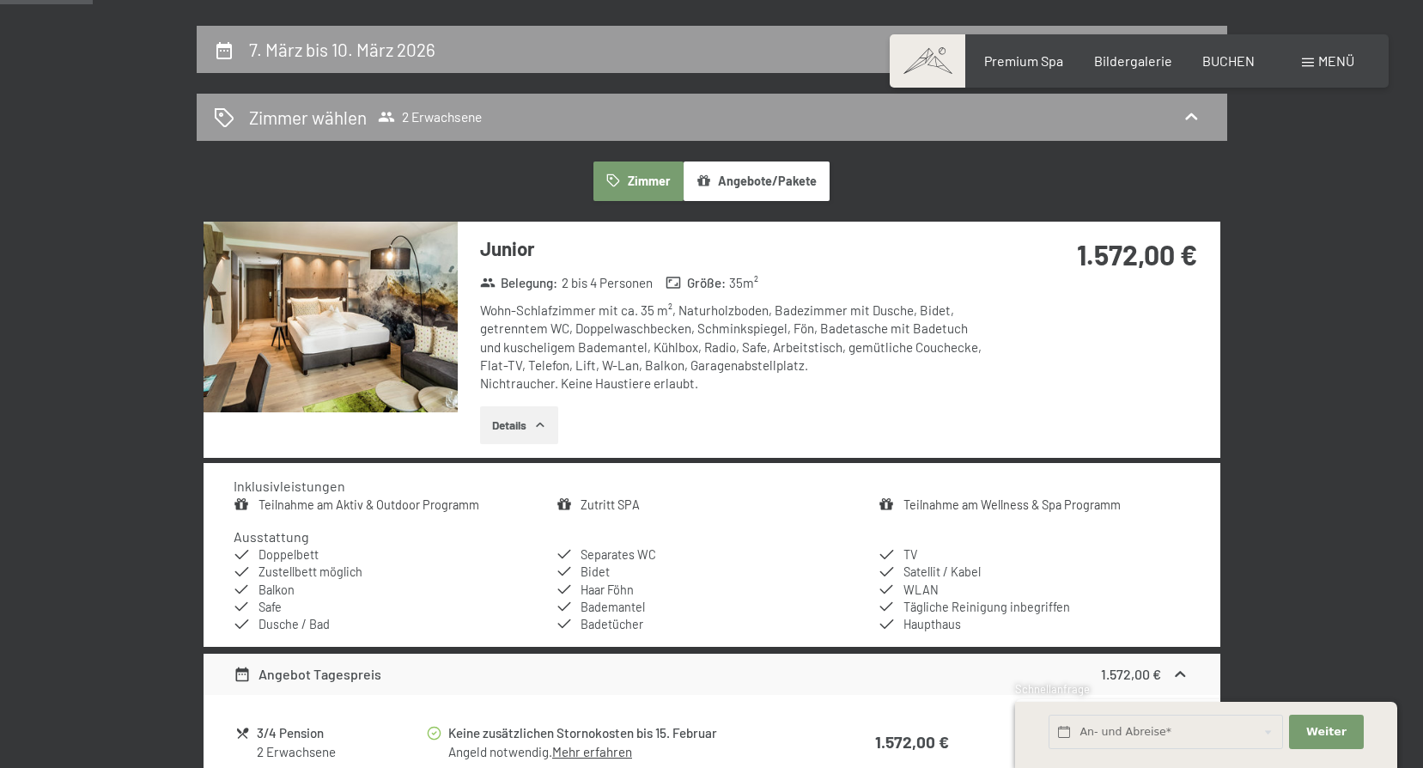
scroll to position [429, 0]
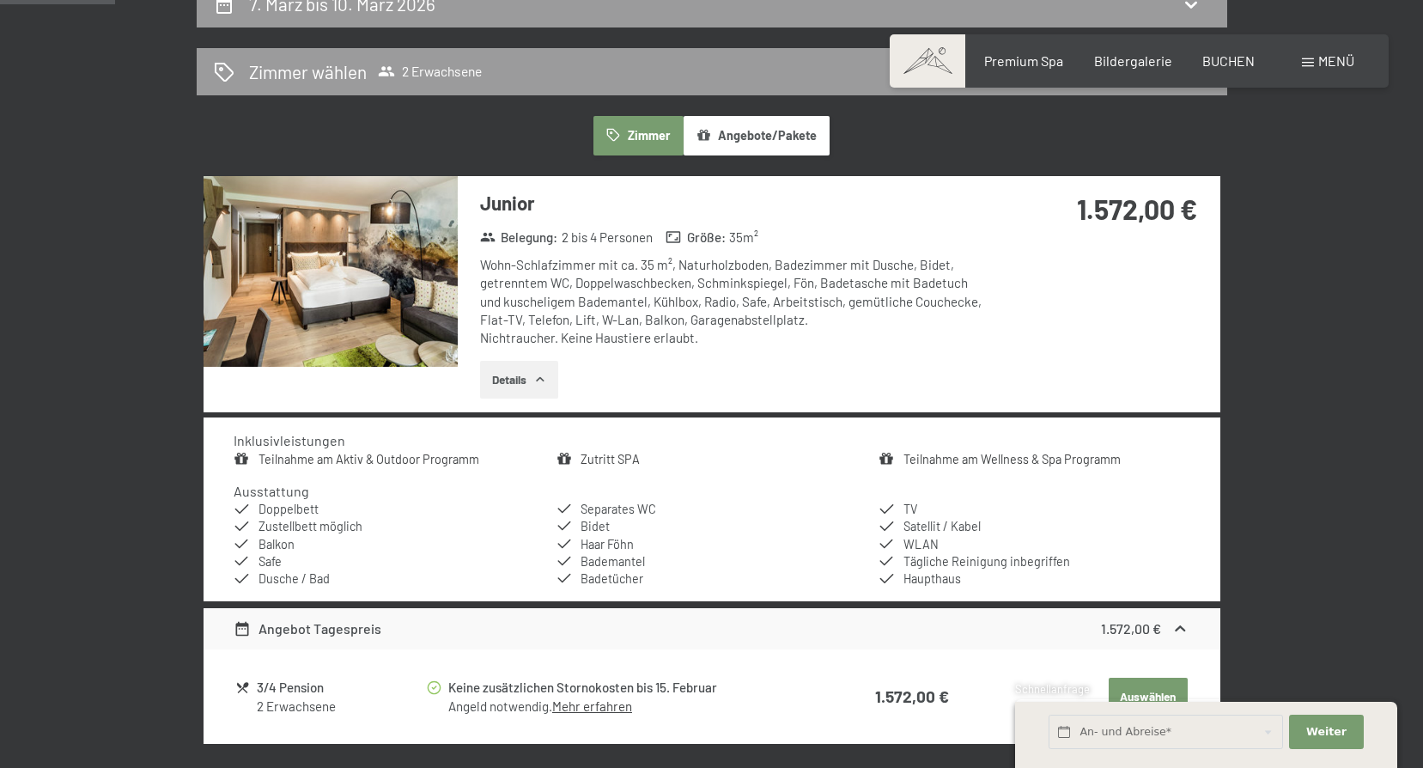
click at [373, 319] on img at bounding box center [330, 271] width 254 height 191
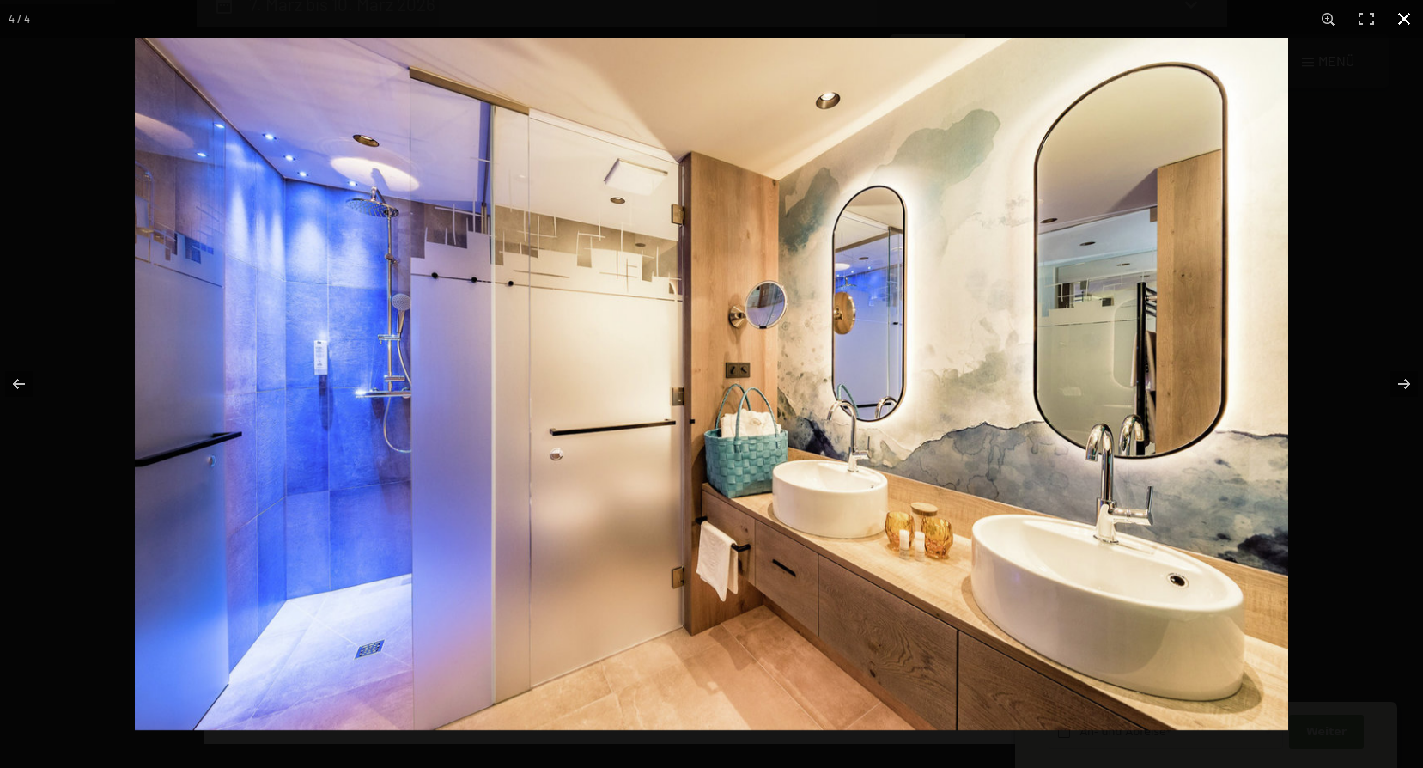
click at [1413, 15] on button "button" at bounding box center [1404, 19] width 38 height 38
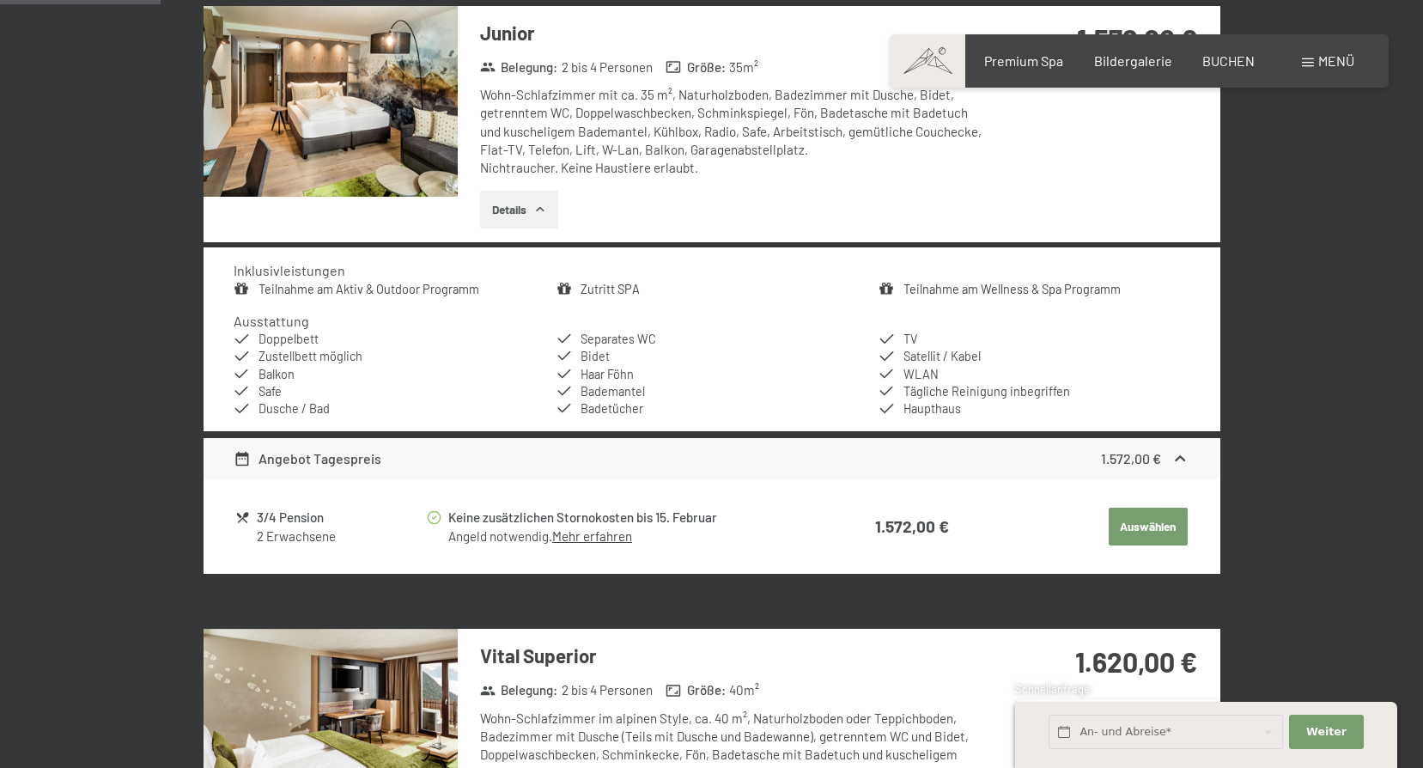
scroll to position [601, 0]
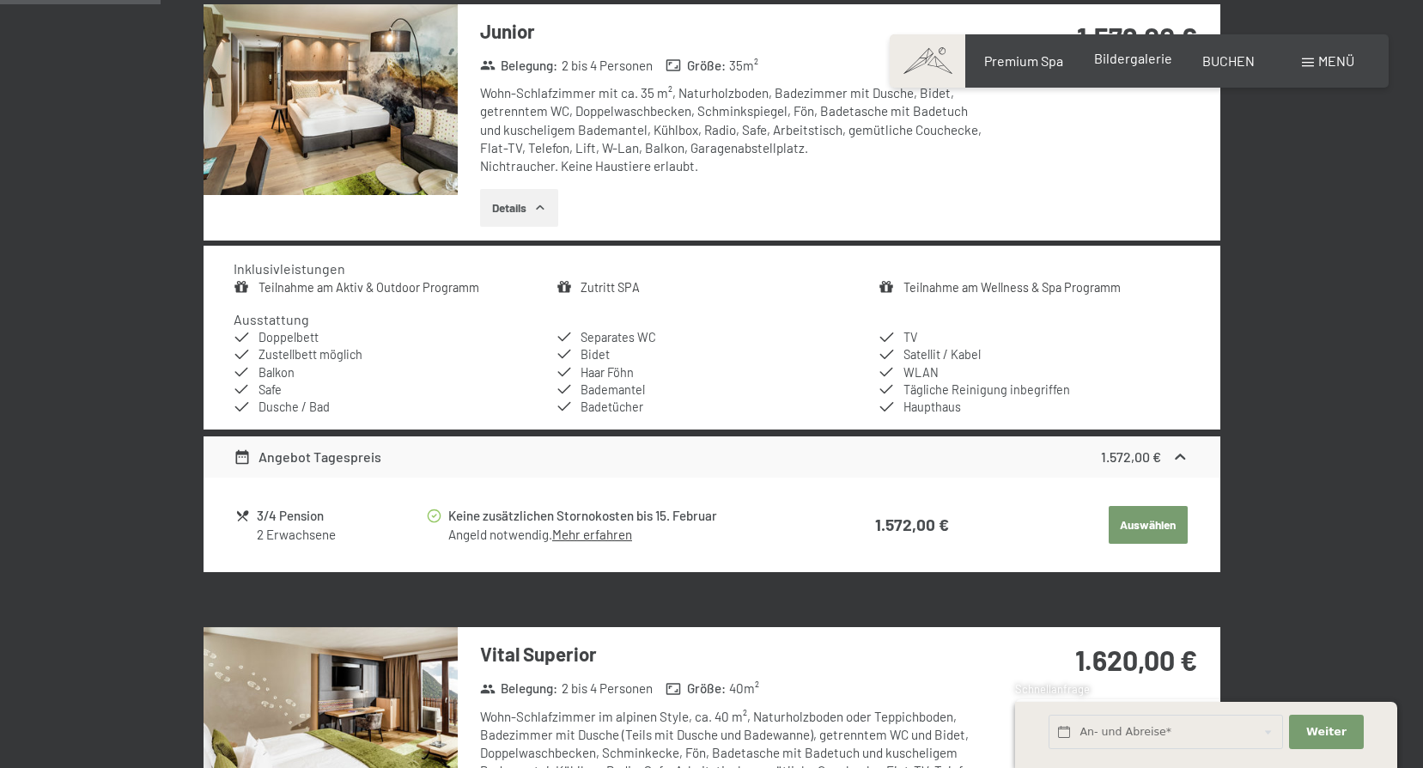
click at [1136, 66] on span "Bildergalerie" at bounding box center [1133, 58] width 78 height 16
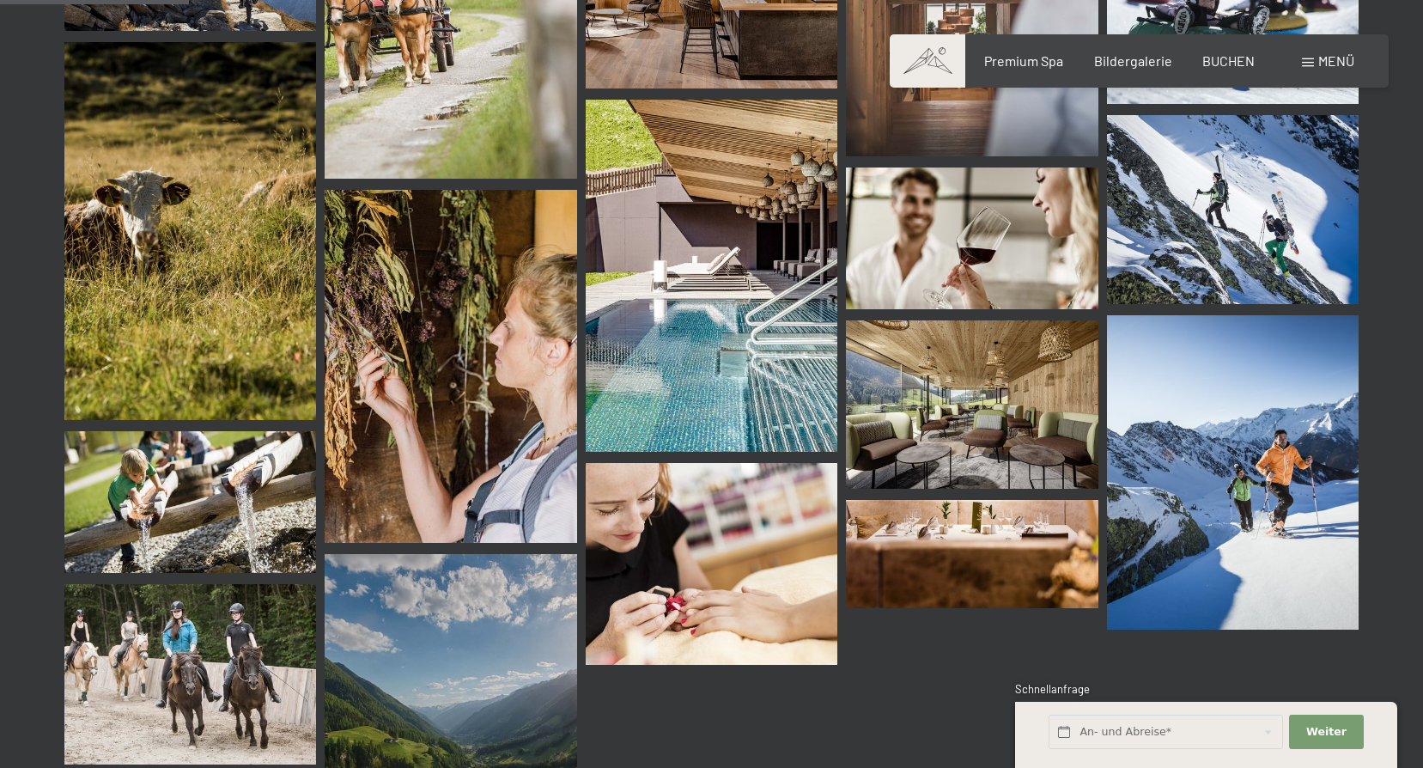
scroll to position [2833, 0]
